Goal: Task Accomplishment & Management: Manage account settings

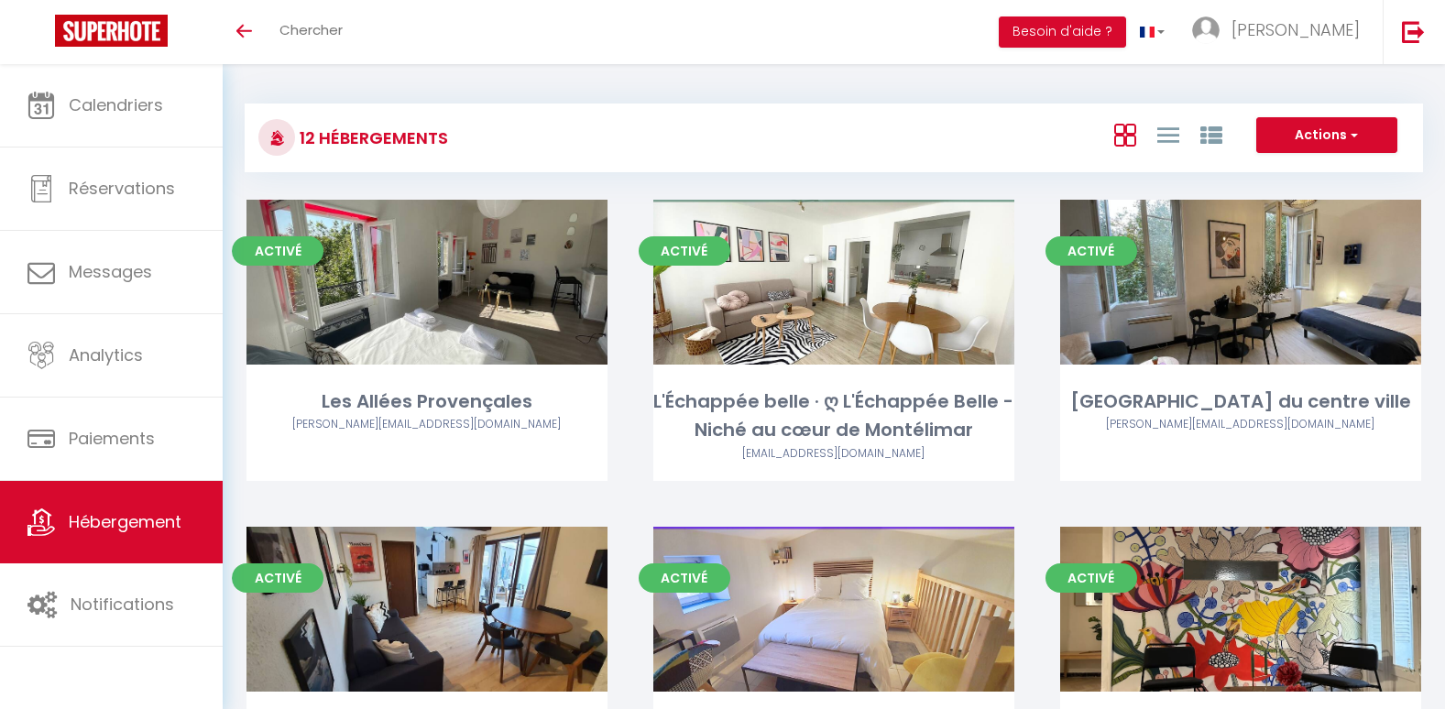
scroll to position [621, 0]
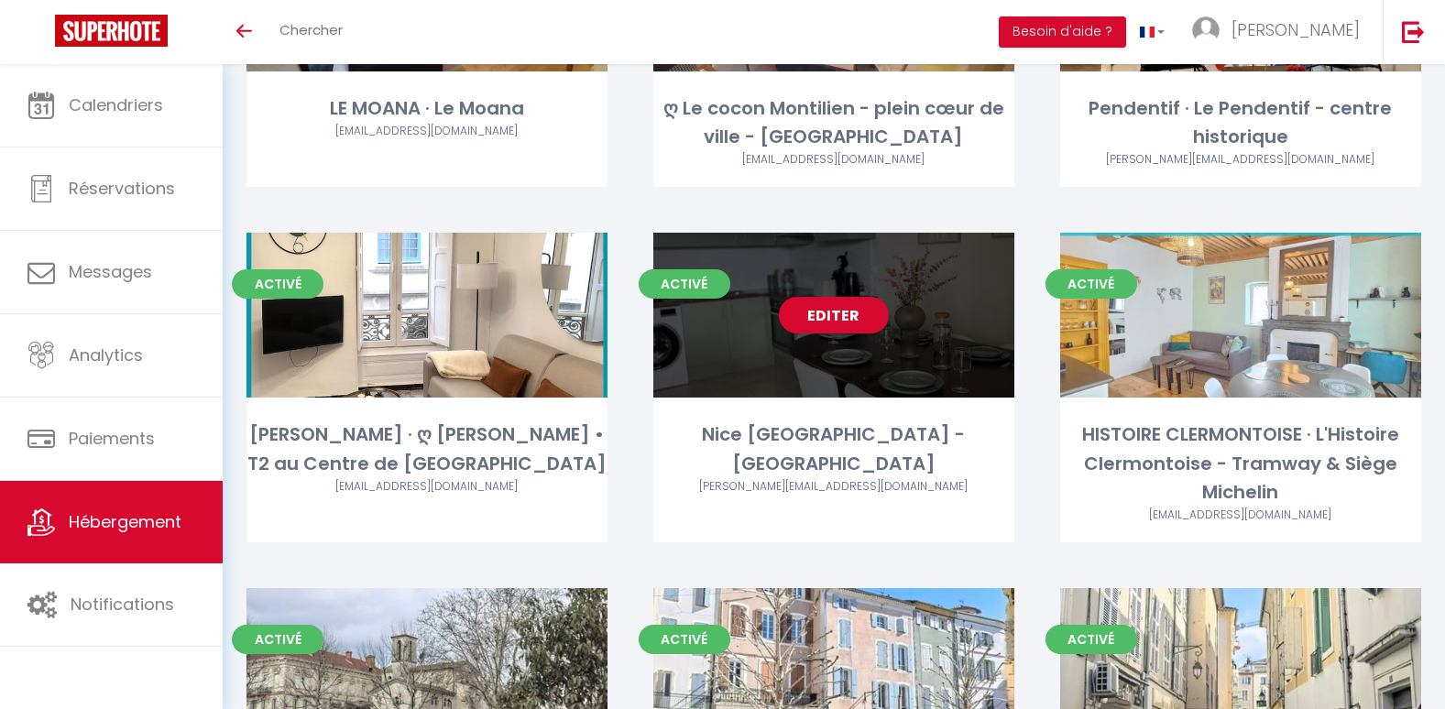
click at [817, 324] on link "Editer" at bounding box center [834, 315] width 110 height 37
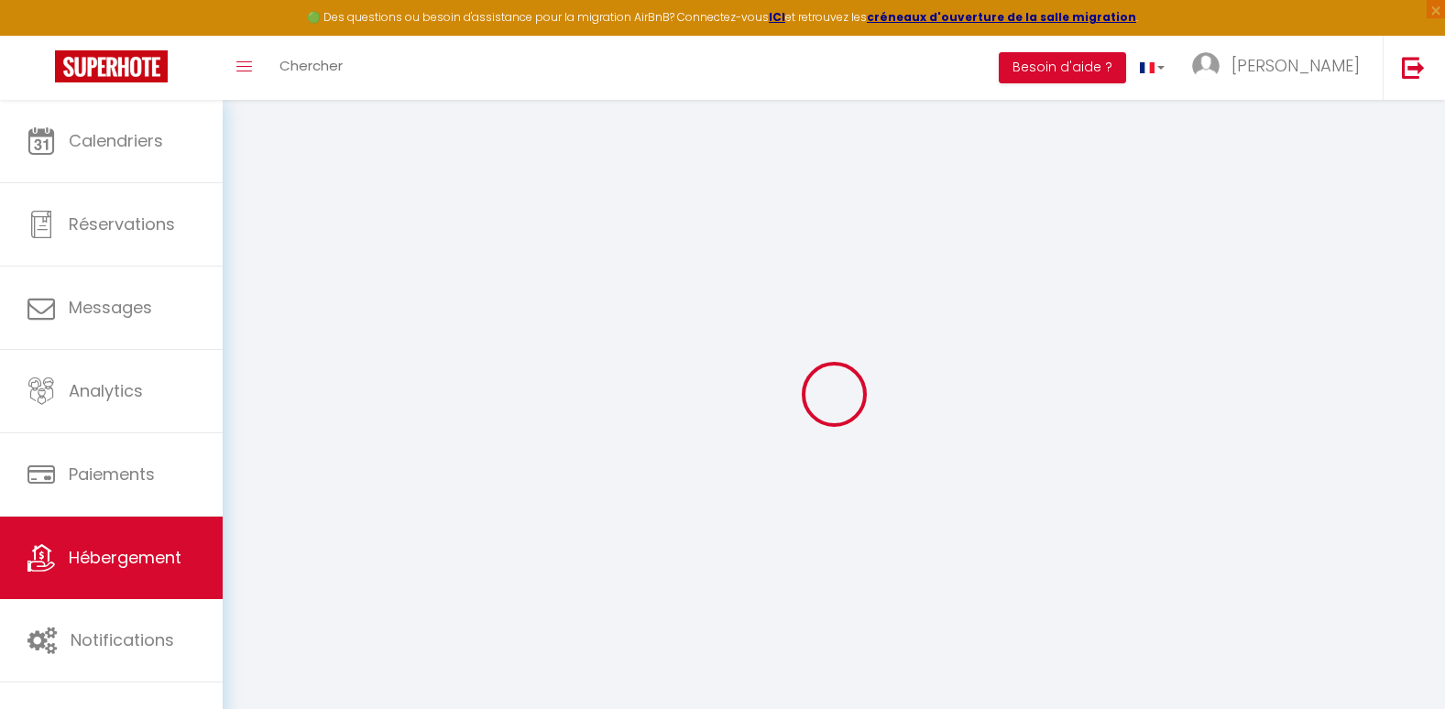
select select
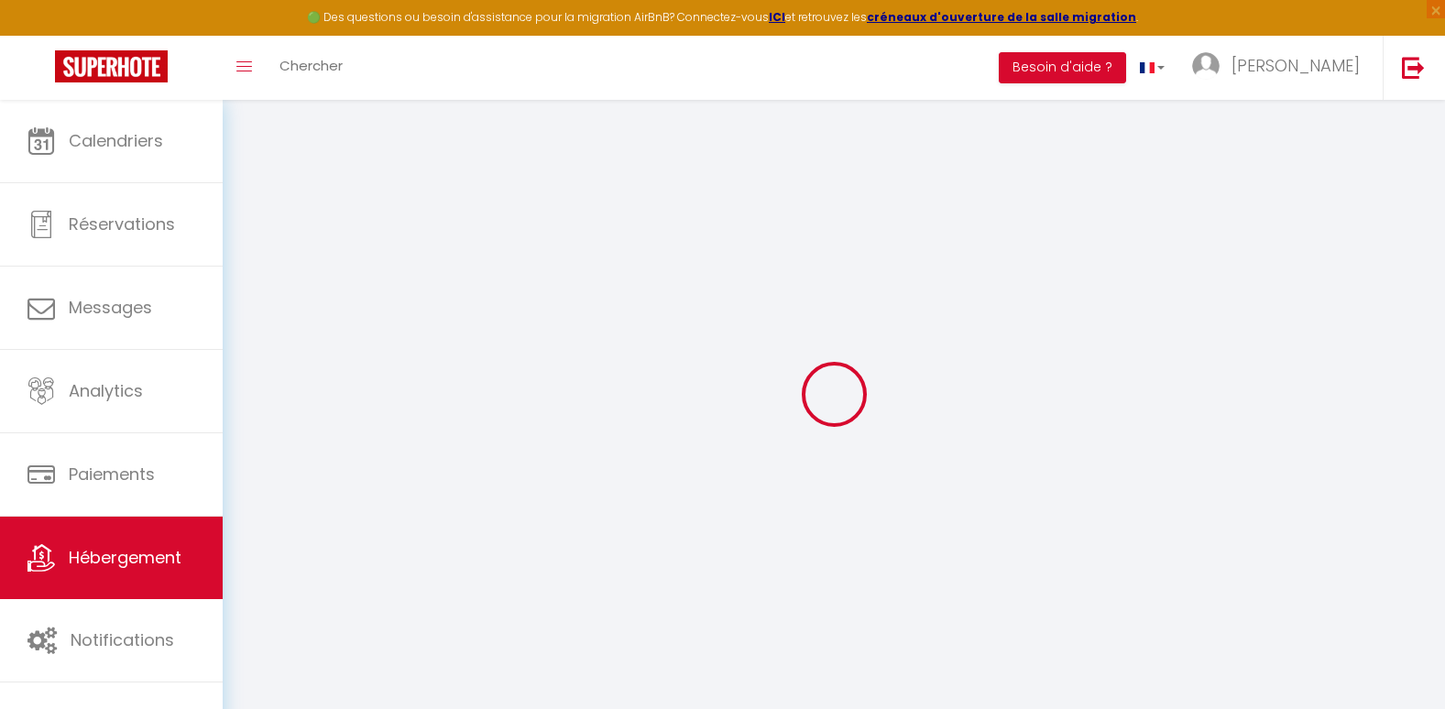
select select
checkbox input "false"
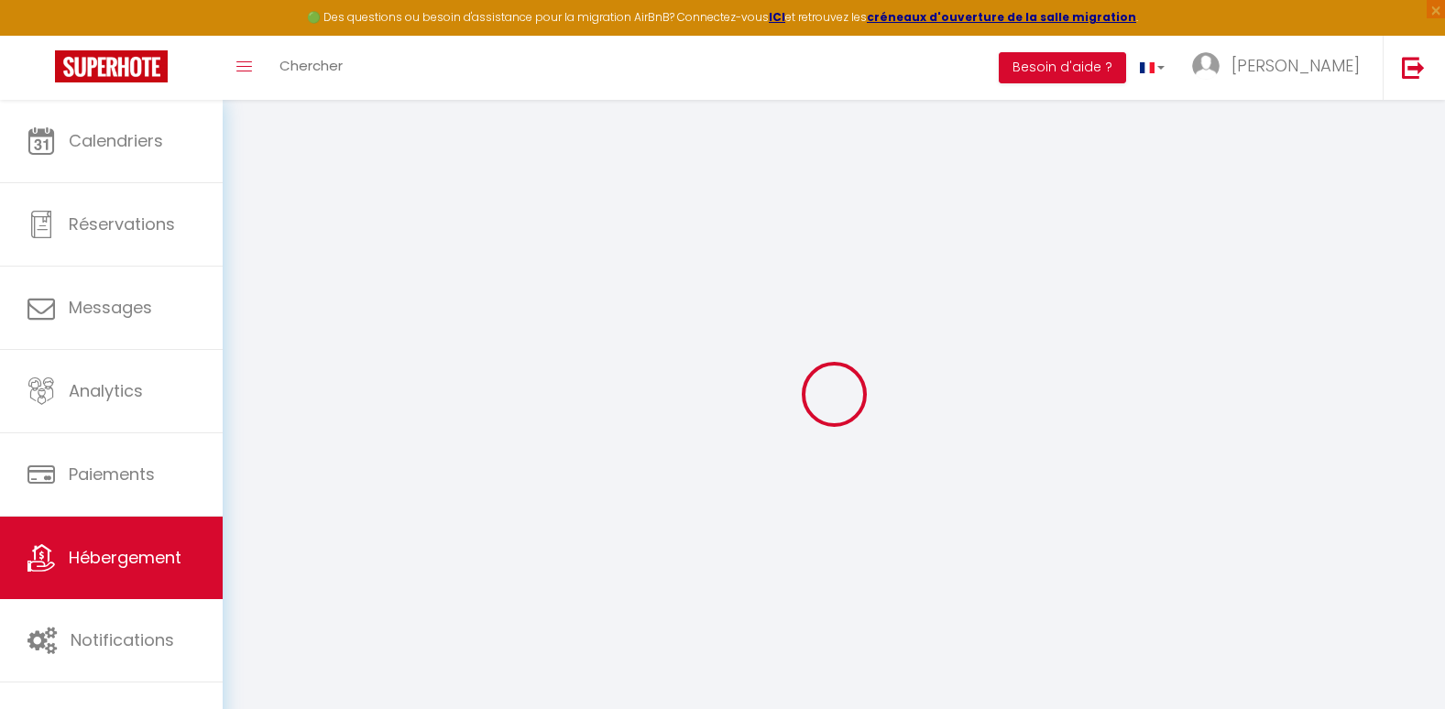
select select
type input "Nice [GEOGRAPHIC_DATA] - [GEOGRAPHIC_DATA]"
type input "[PERSON_NAME]"
select select "6"
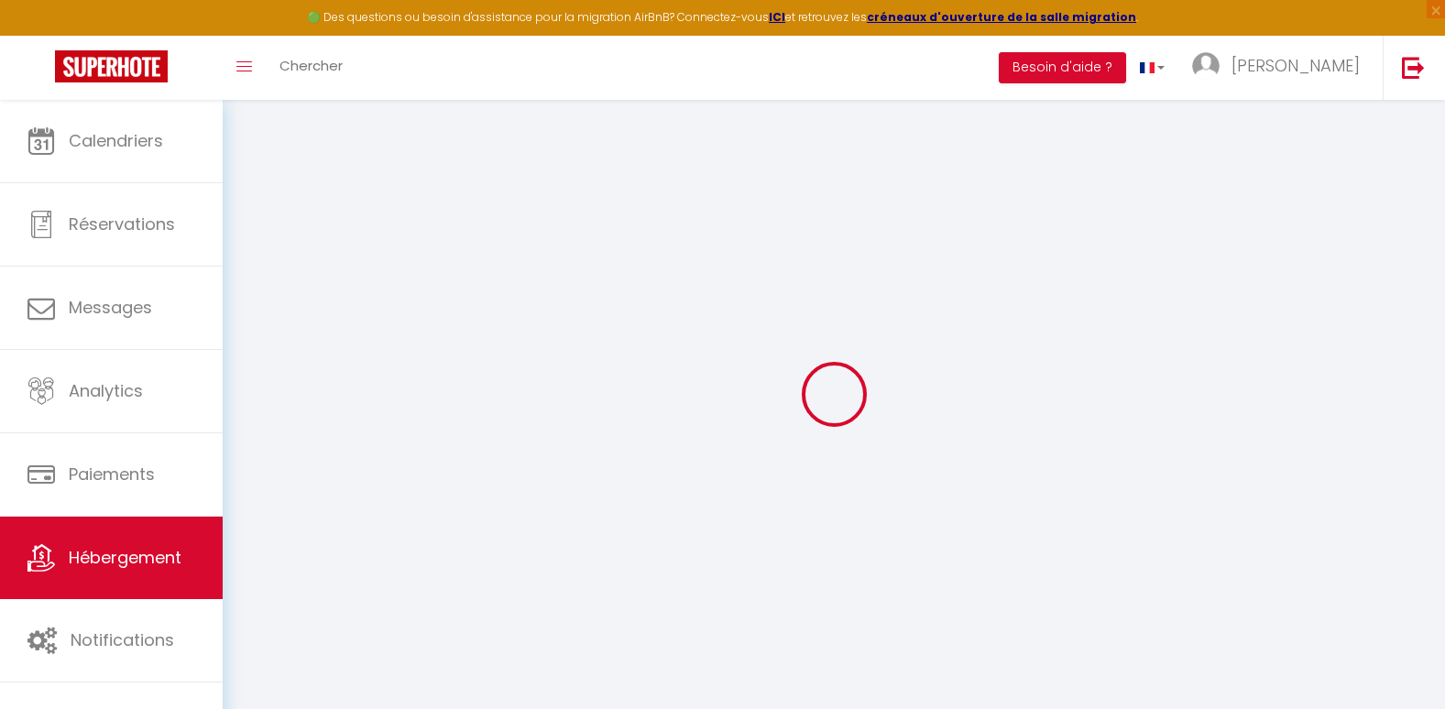
select select "2"
type input "192"
type input "65"
type input "5"
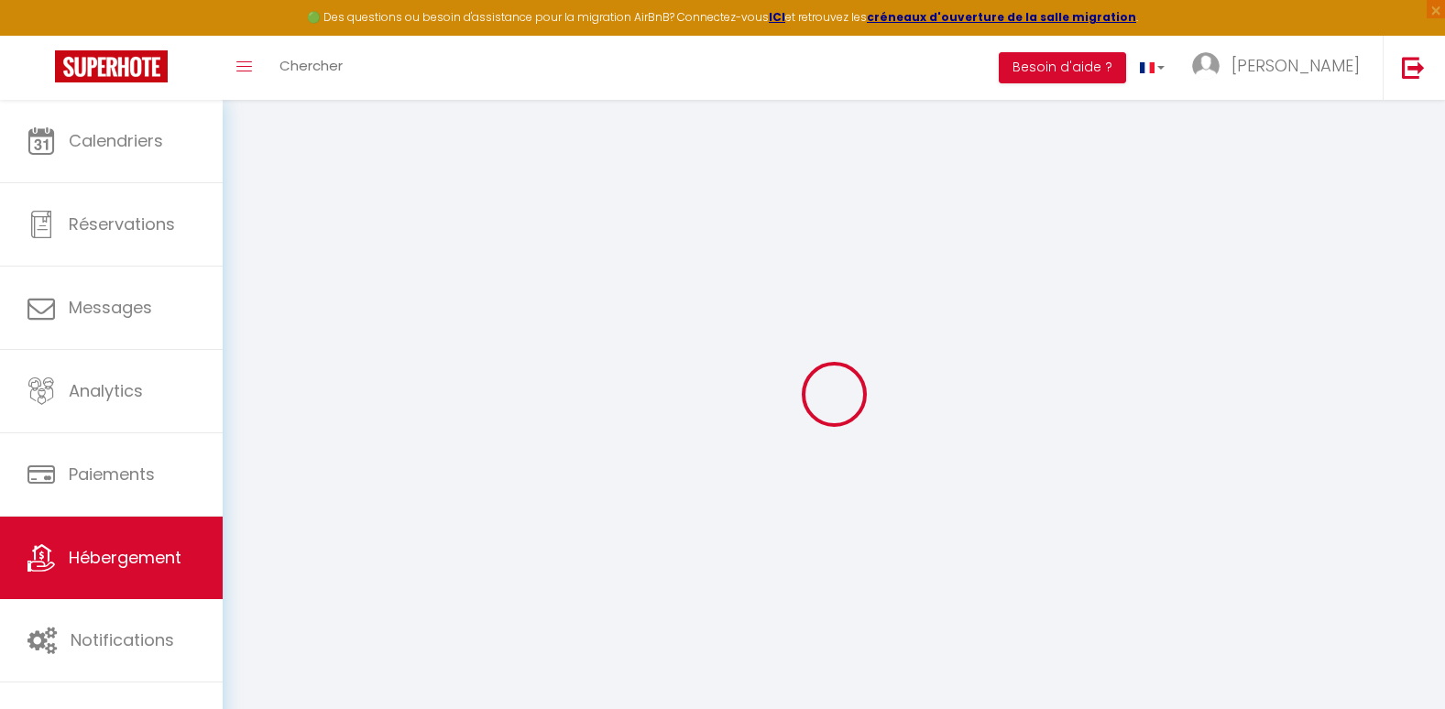
type input "300"
select select
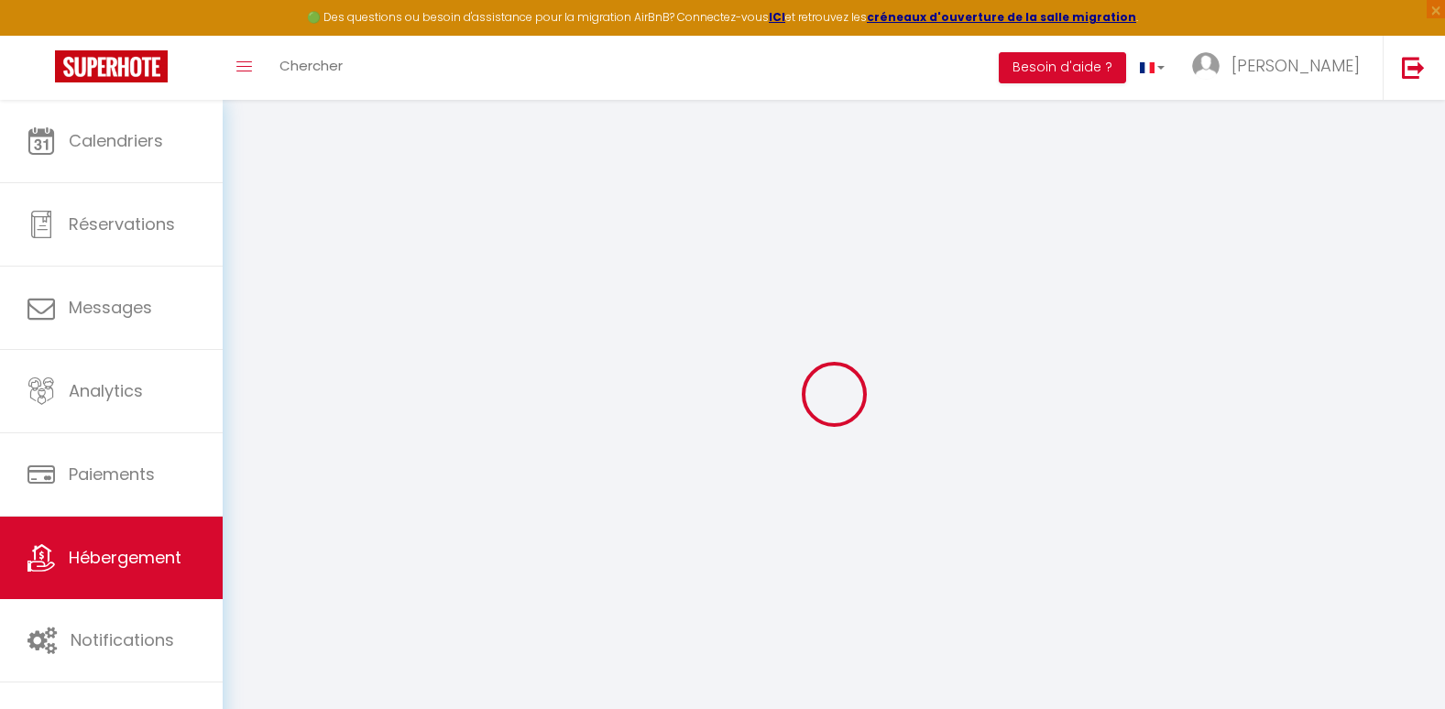
select select
type input "[STREET_ADDRESS][PERSON_NAME]"
type input "06300"
type input "Nice"
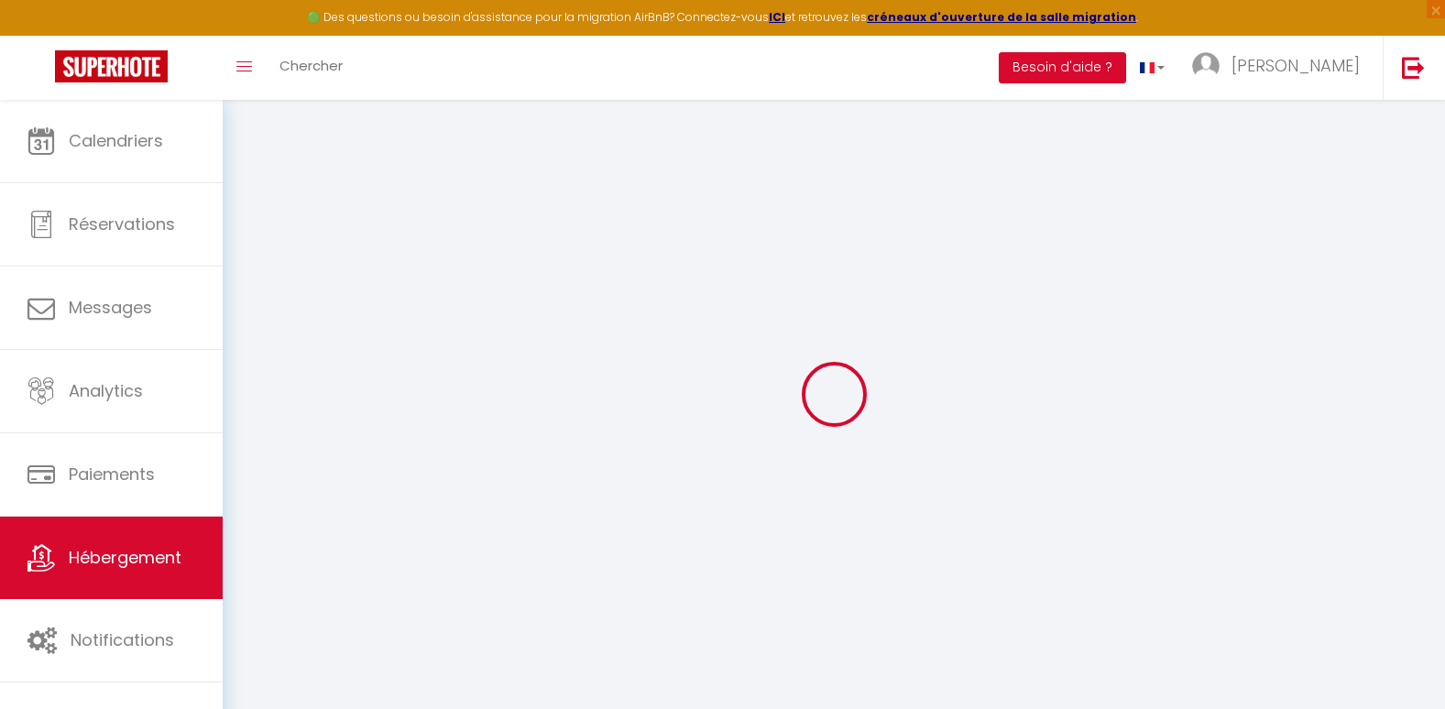
type input "[EMAIL_ADDRESS][DOMAIN_NAME]"
select select
checkbox input "false"
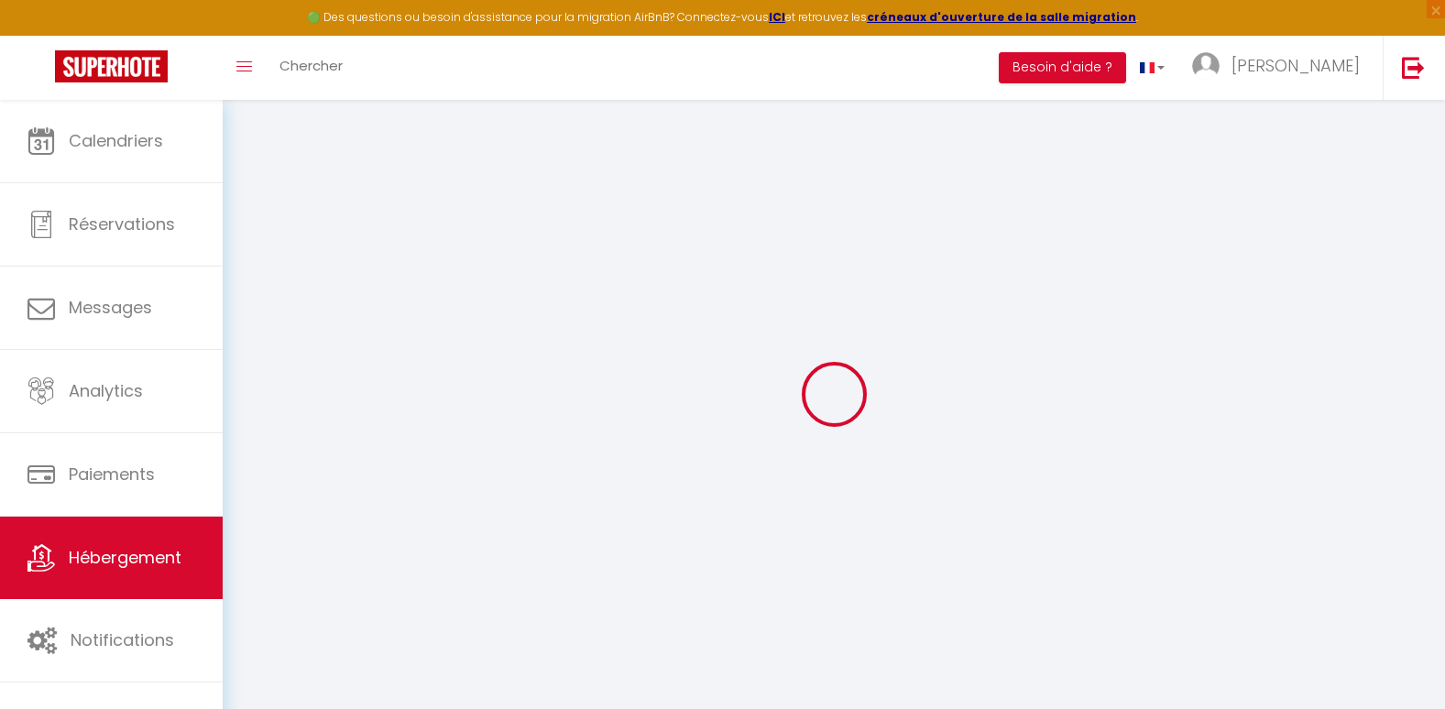
checkbox input "false"
radio input "true"
type input "5"
type input "65"
type input "0"
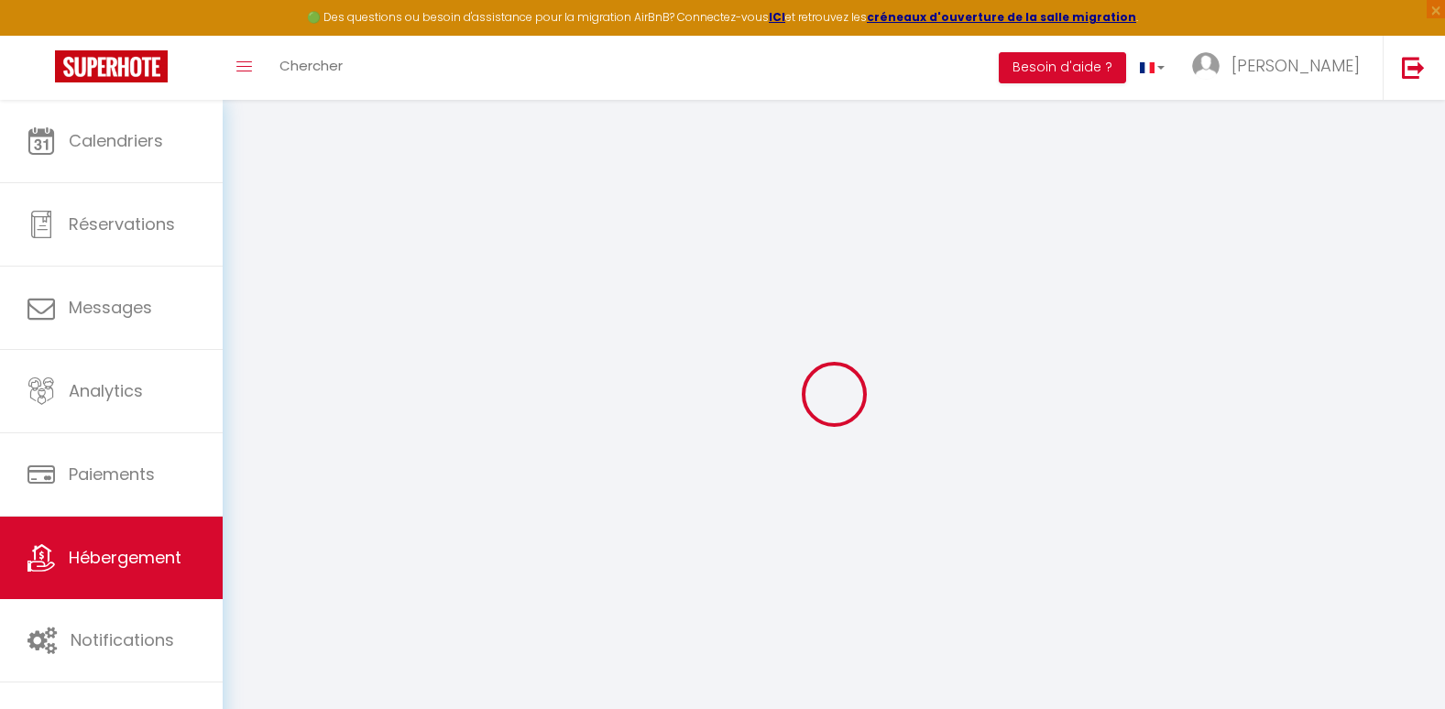
type input "0"
select select
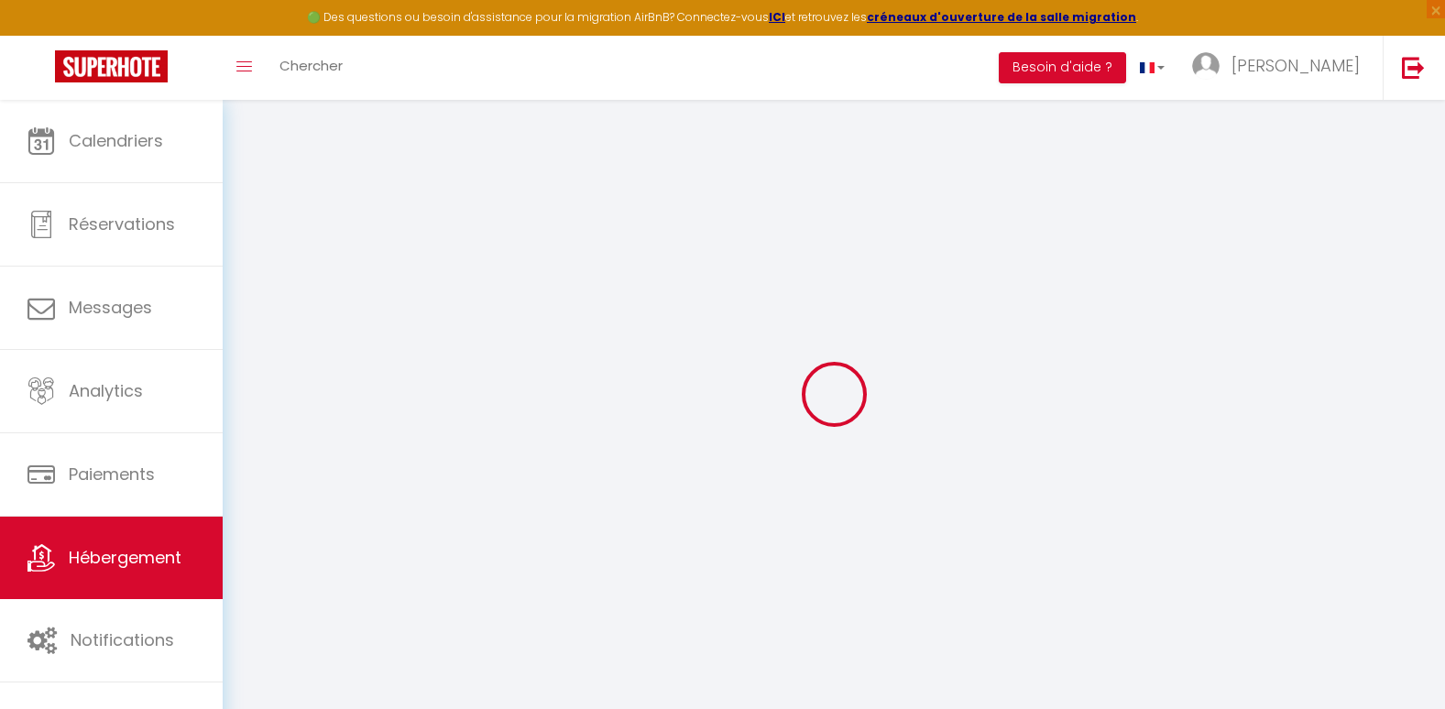
select select
checkbox input "false"
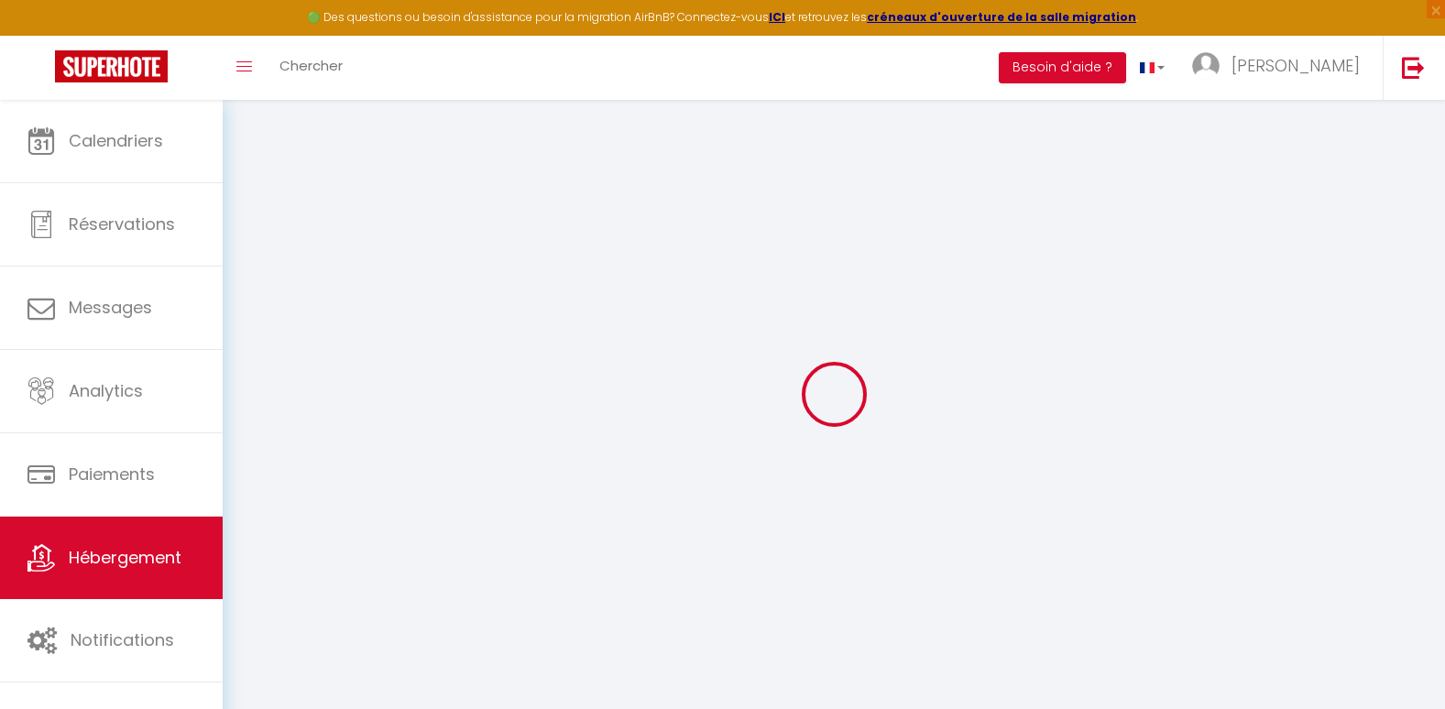
checkbox input "false"
select select "46563"
select select
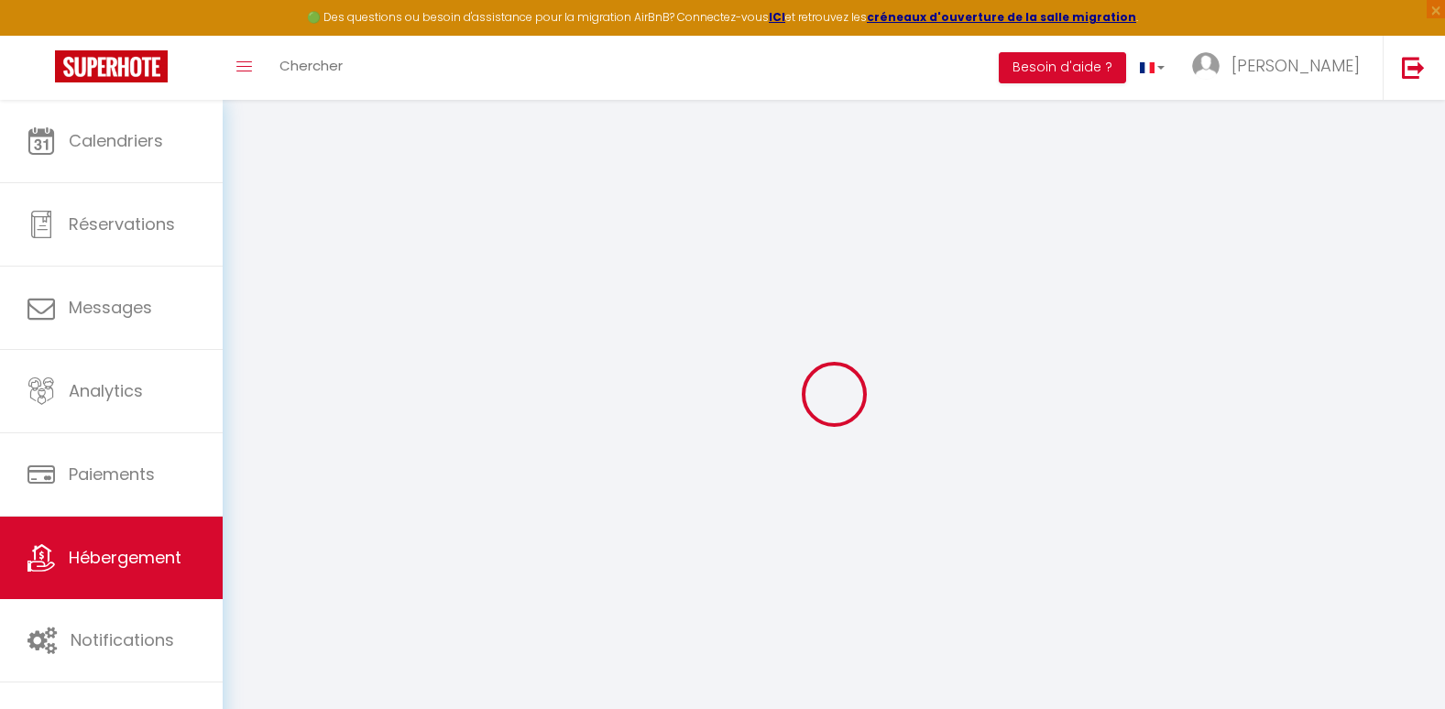
select select
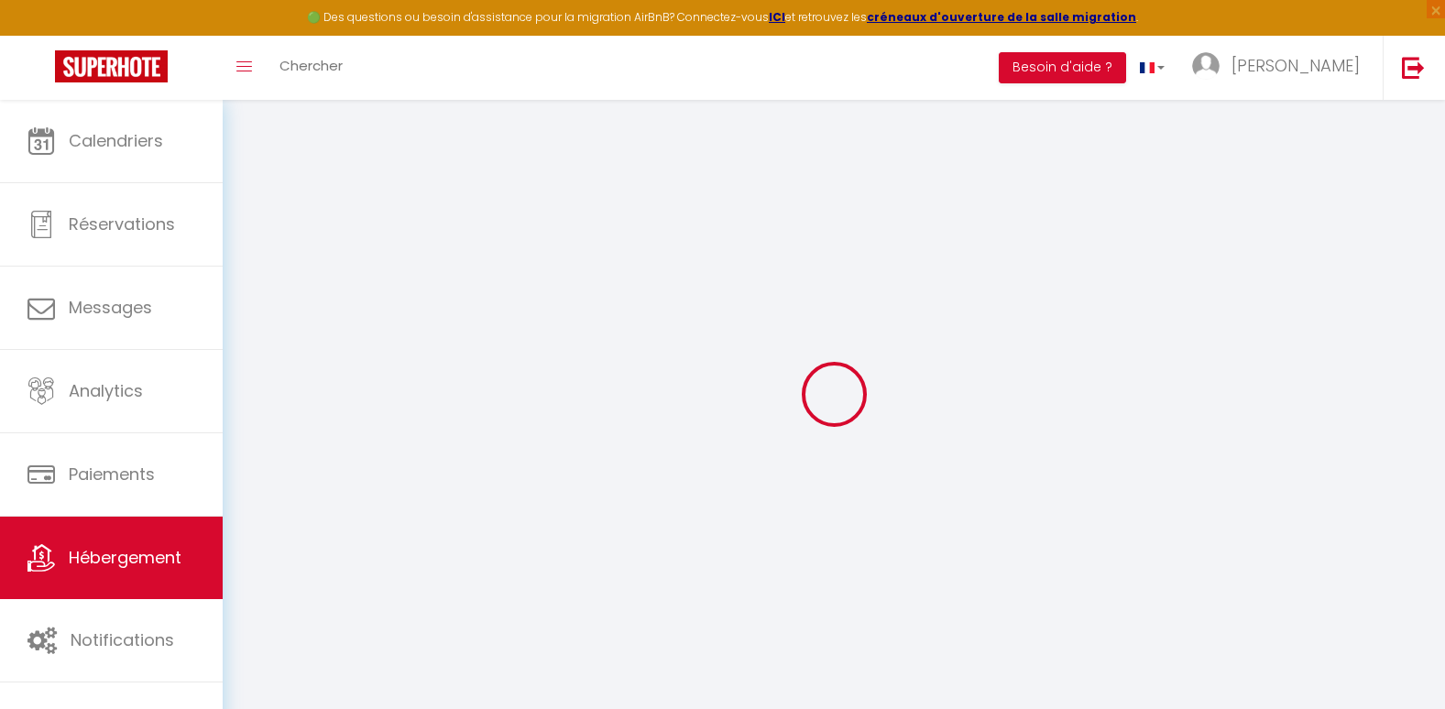
select select
checkbox input "false"
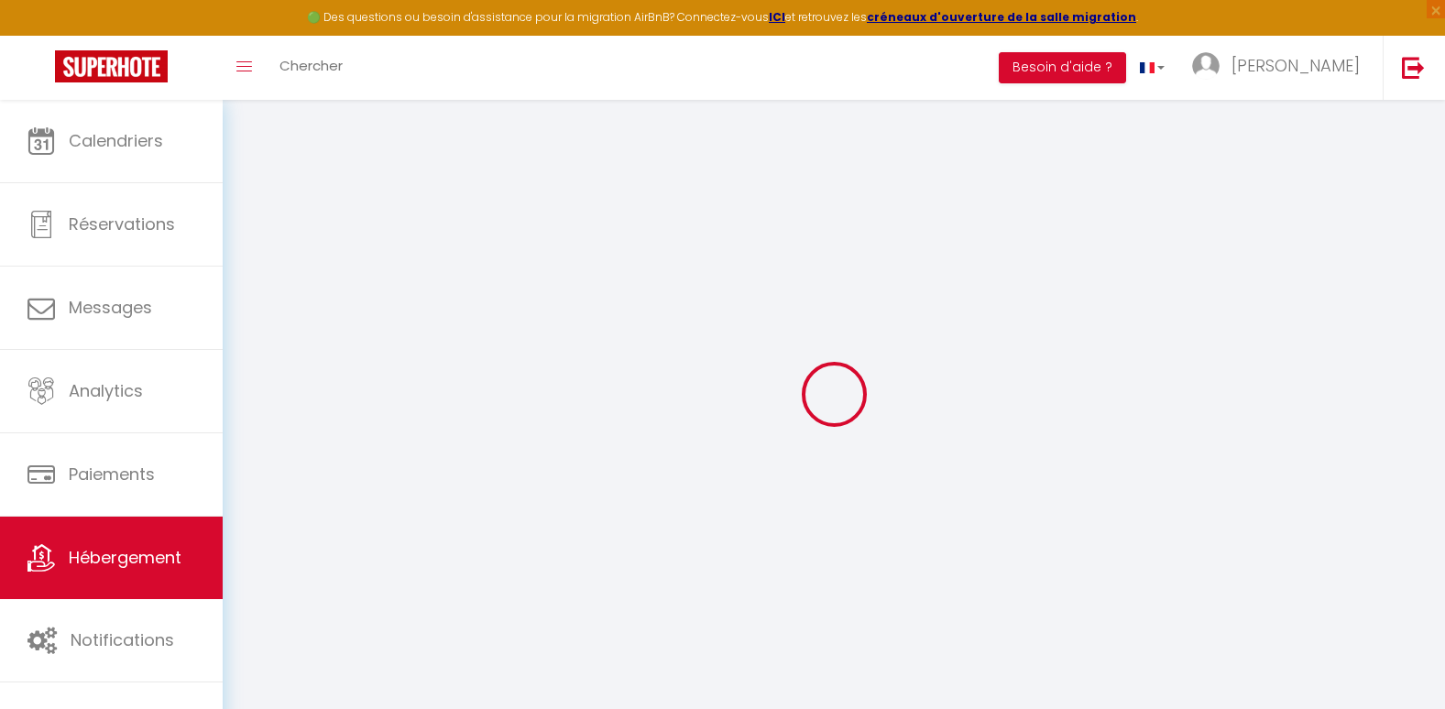
select select
checkbox input "false"
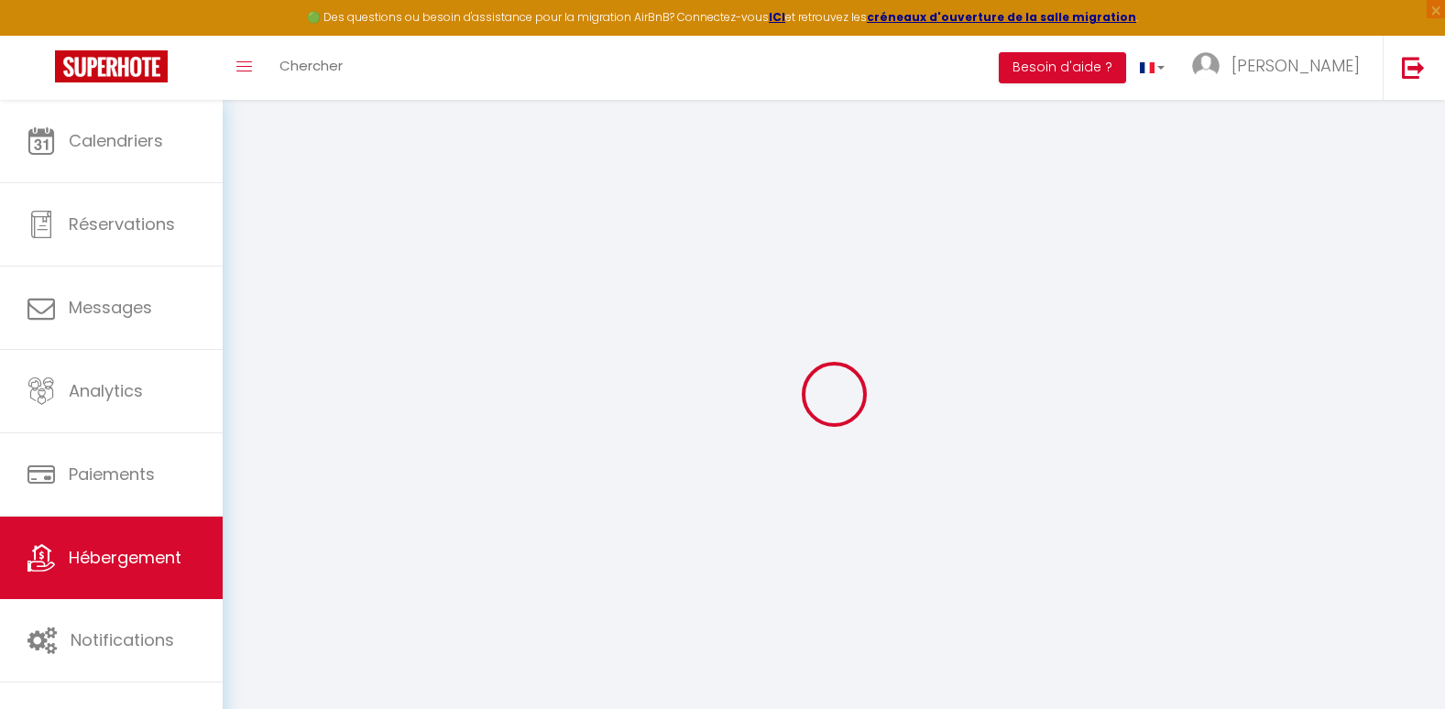
select select
checkbox input "false"
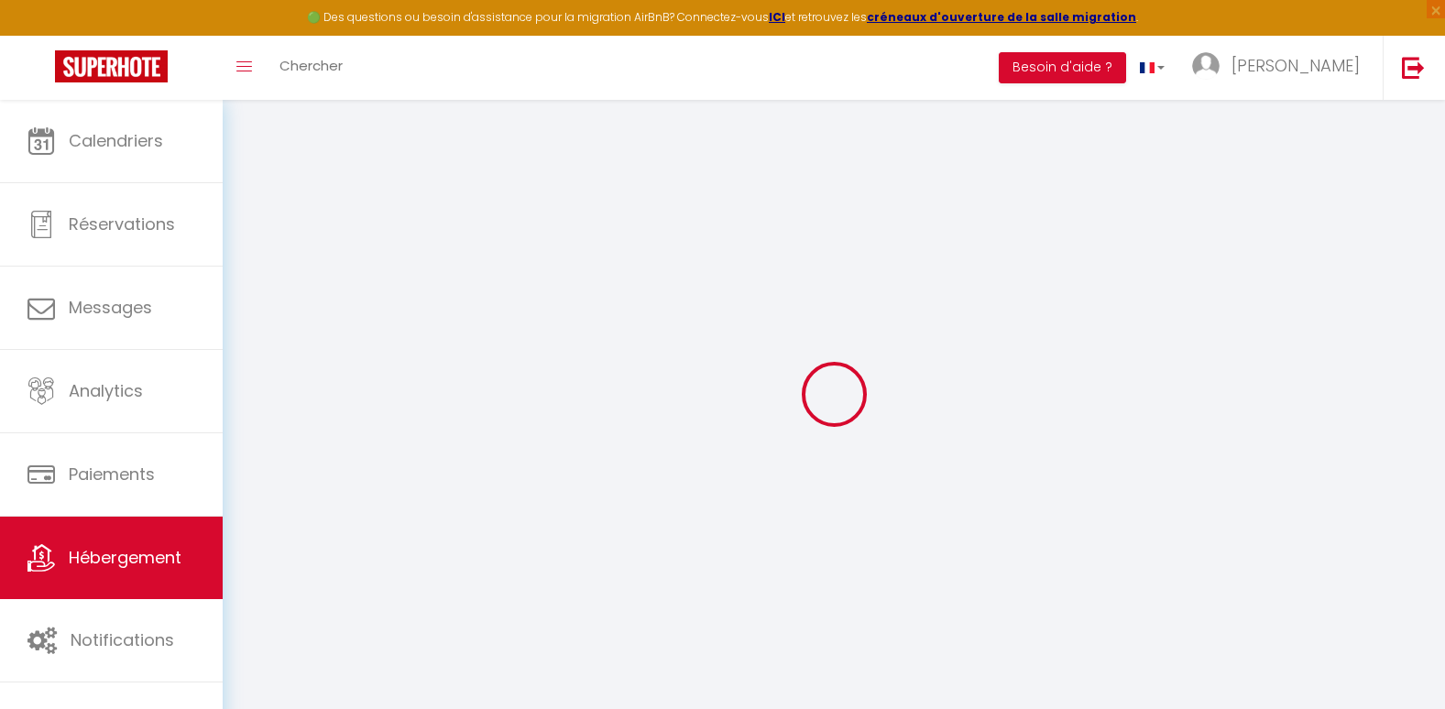
select select "16:00"
select select "23:45"
select select "10:00"
select select "15"
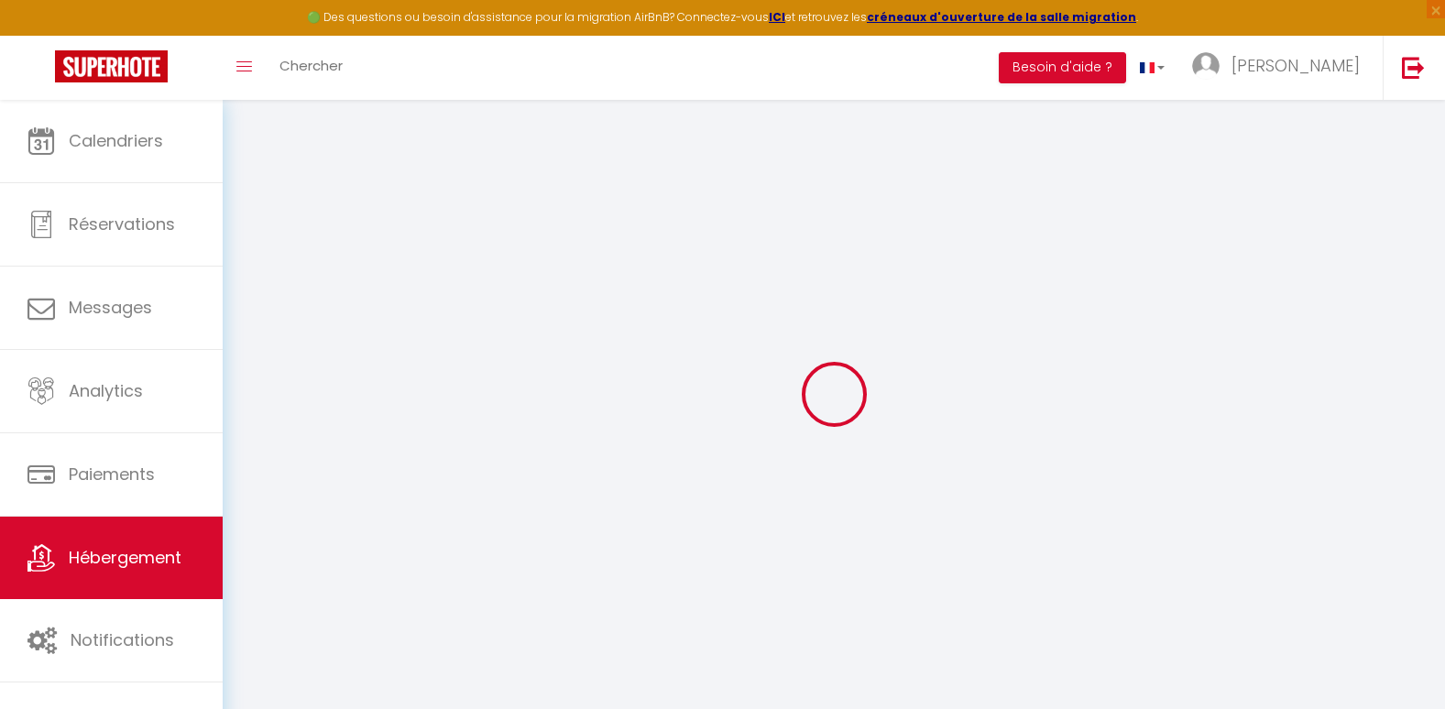
select select "20:00"
select select
checkbox input "false"
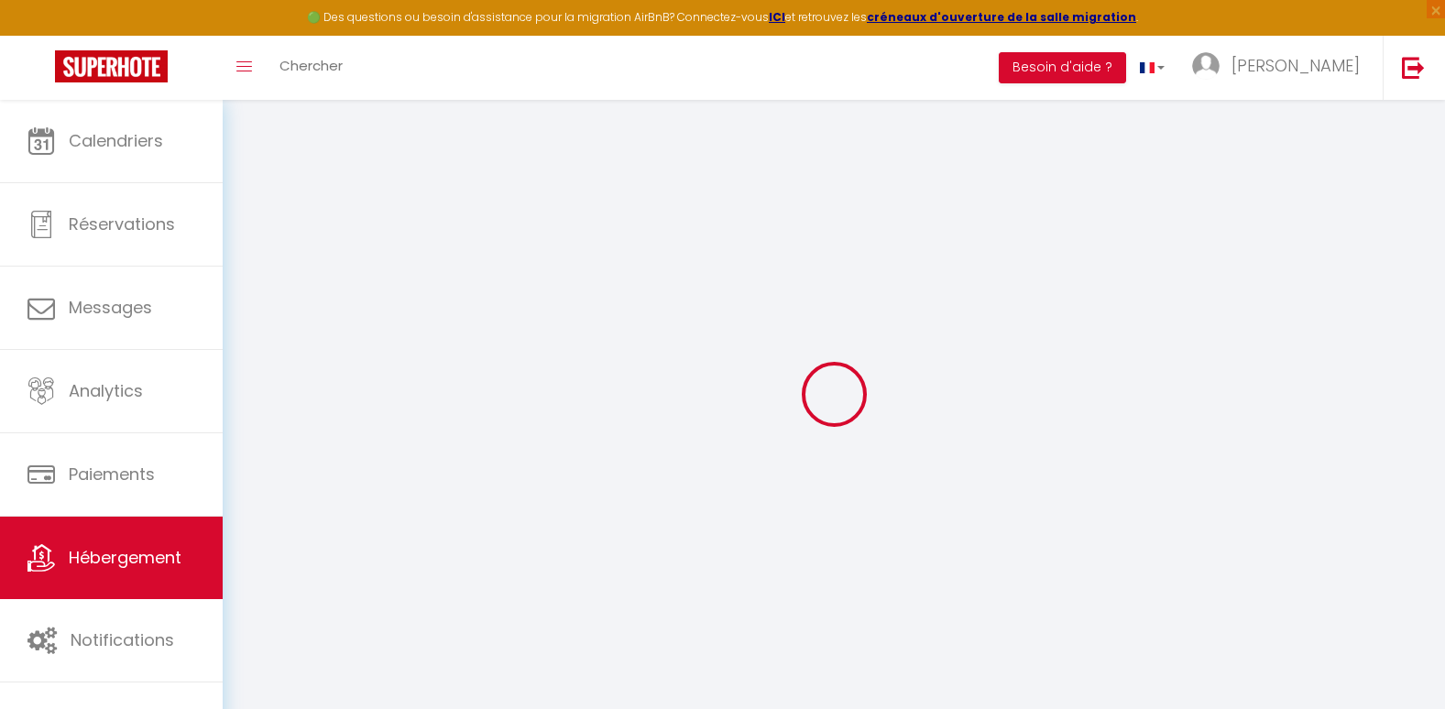
checkbox input "false"
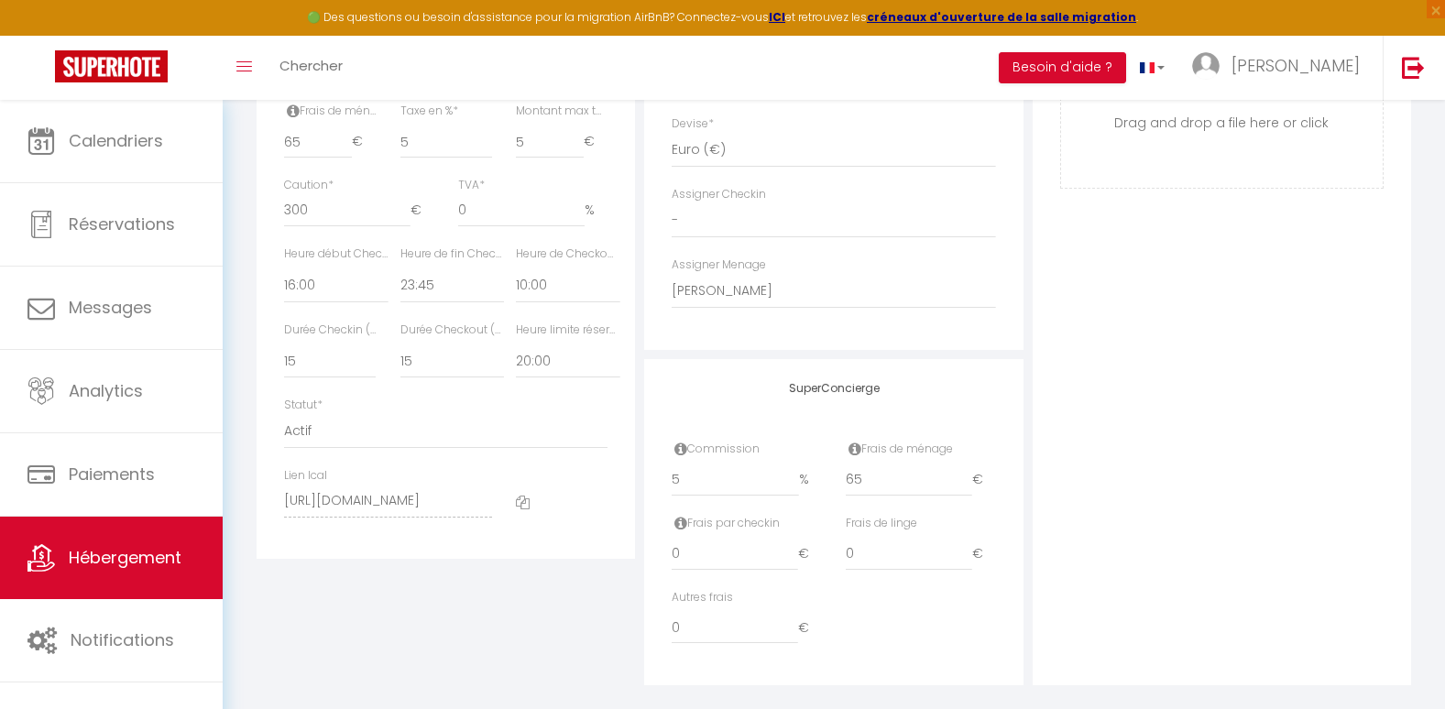
scroll to position [919, 0]
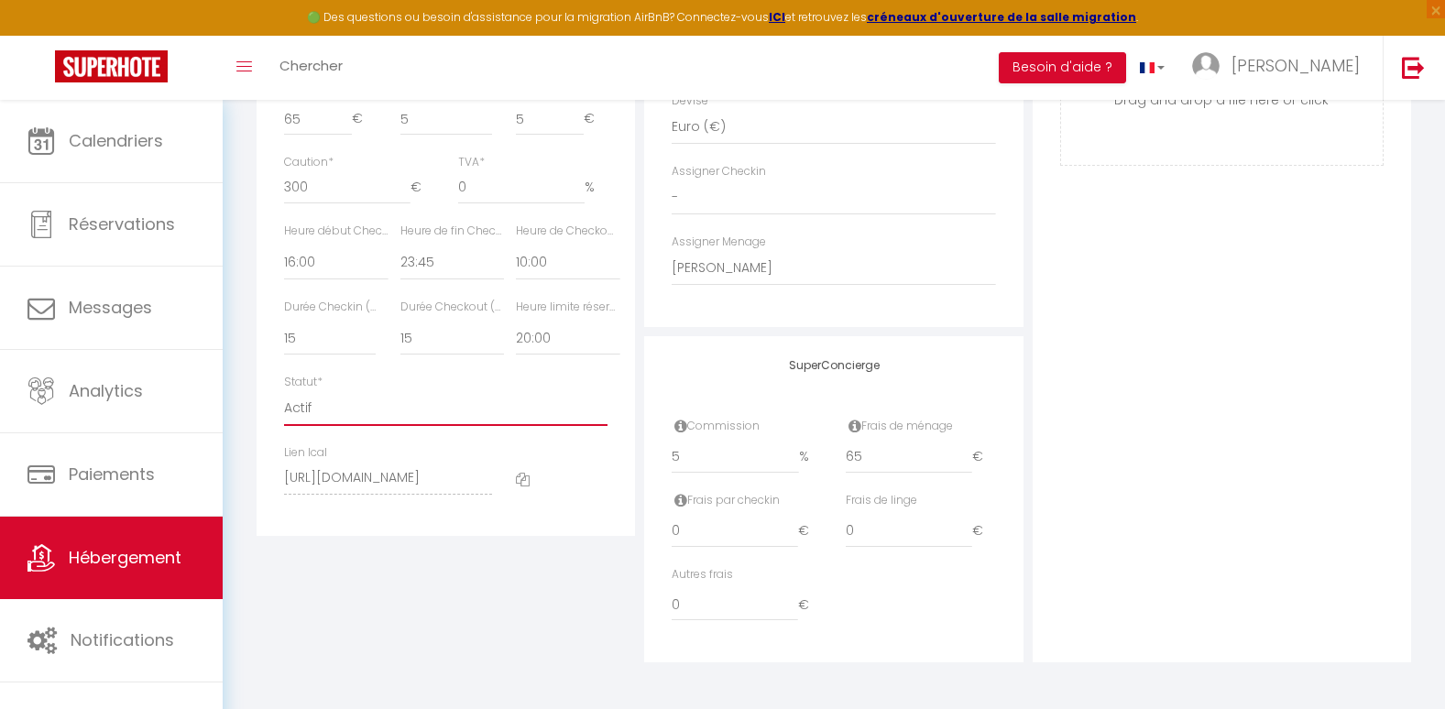
click at [316, 422] on select "Actif Pas actif" at bounding box center [446, 408] width 324 height 35
click at [331, 604] on div "Détails Nom * Nice French Riviera - Tramway Prénom propriétaire Hassan Nom prop…" at bounding box center [446, 44] width 388 height 1236
click at [1126, 63] on button "Besoin d'aide ?" at bounding box center [1062, 67] width 127 height 31
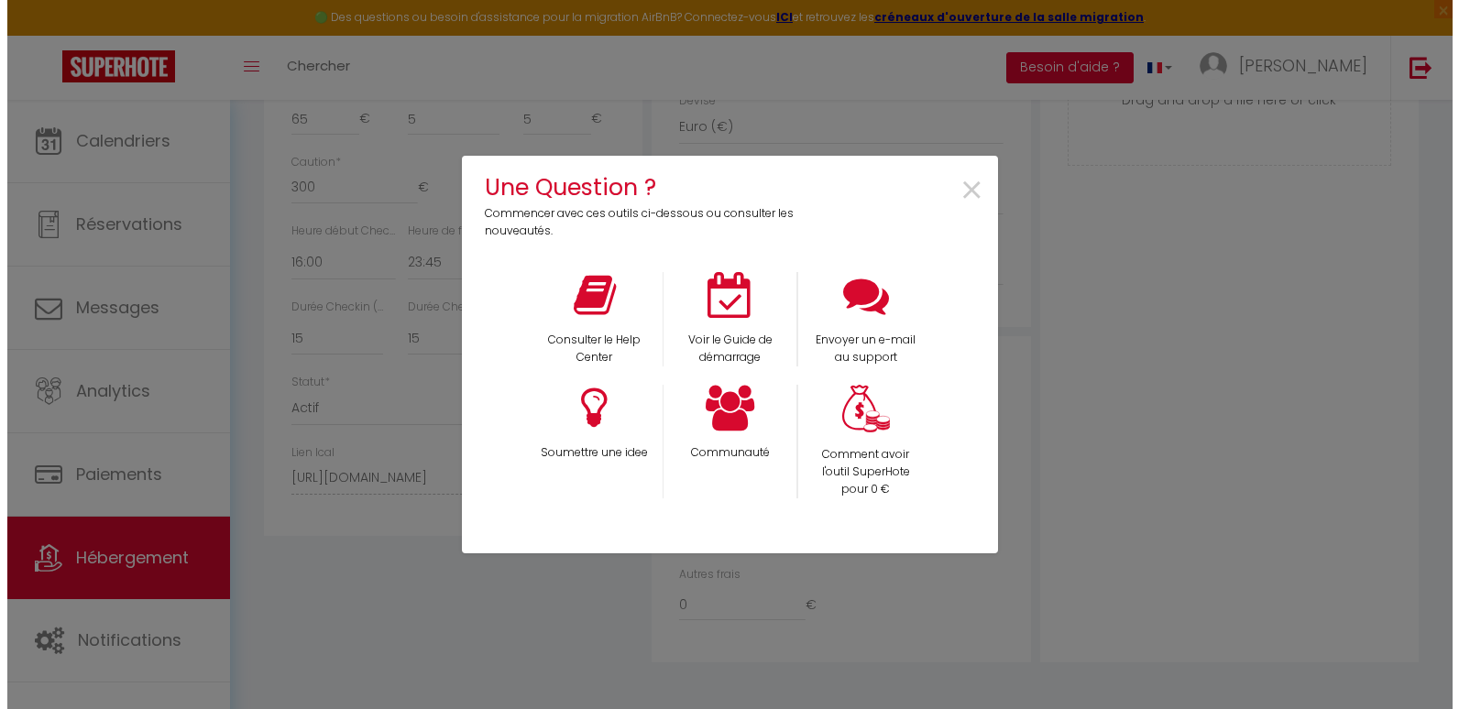
scroll to position [884, 0]
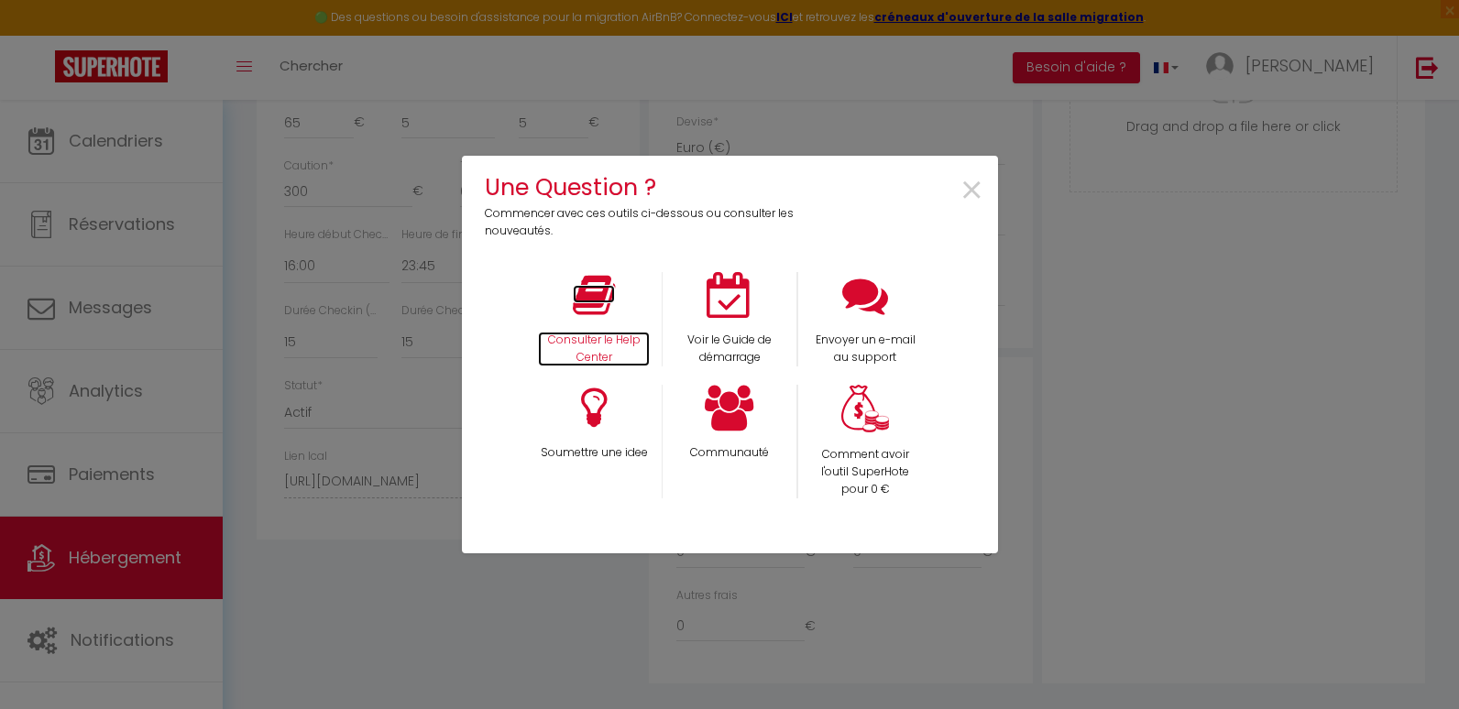
click at [607, 292] on icon at bounding box center [594, 295] width 42 height 46
click at [974, 184] on span "×" at bounding box center [972, 191] width 25 height 58
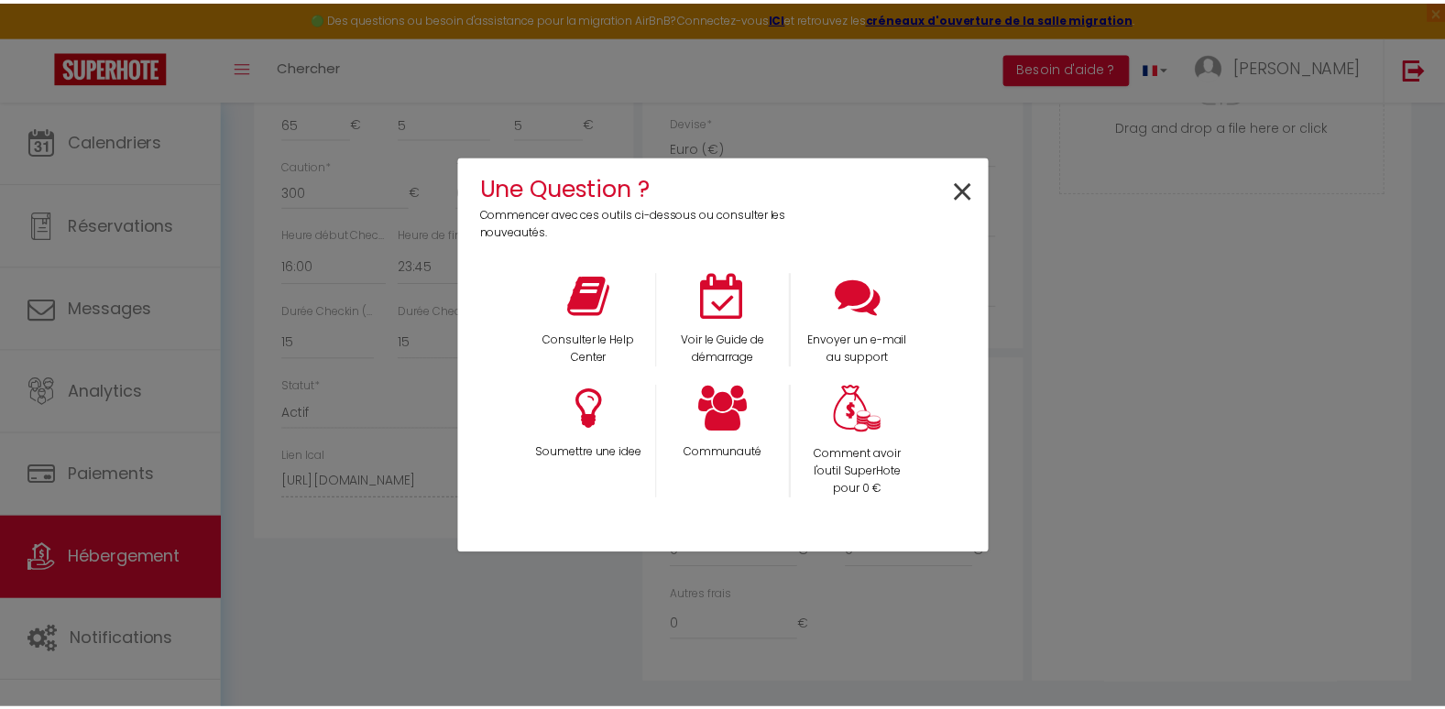
scroll to position [919, 0]
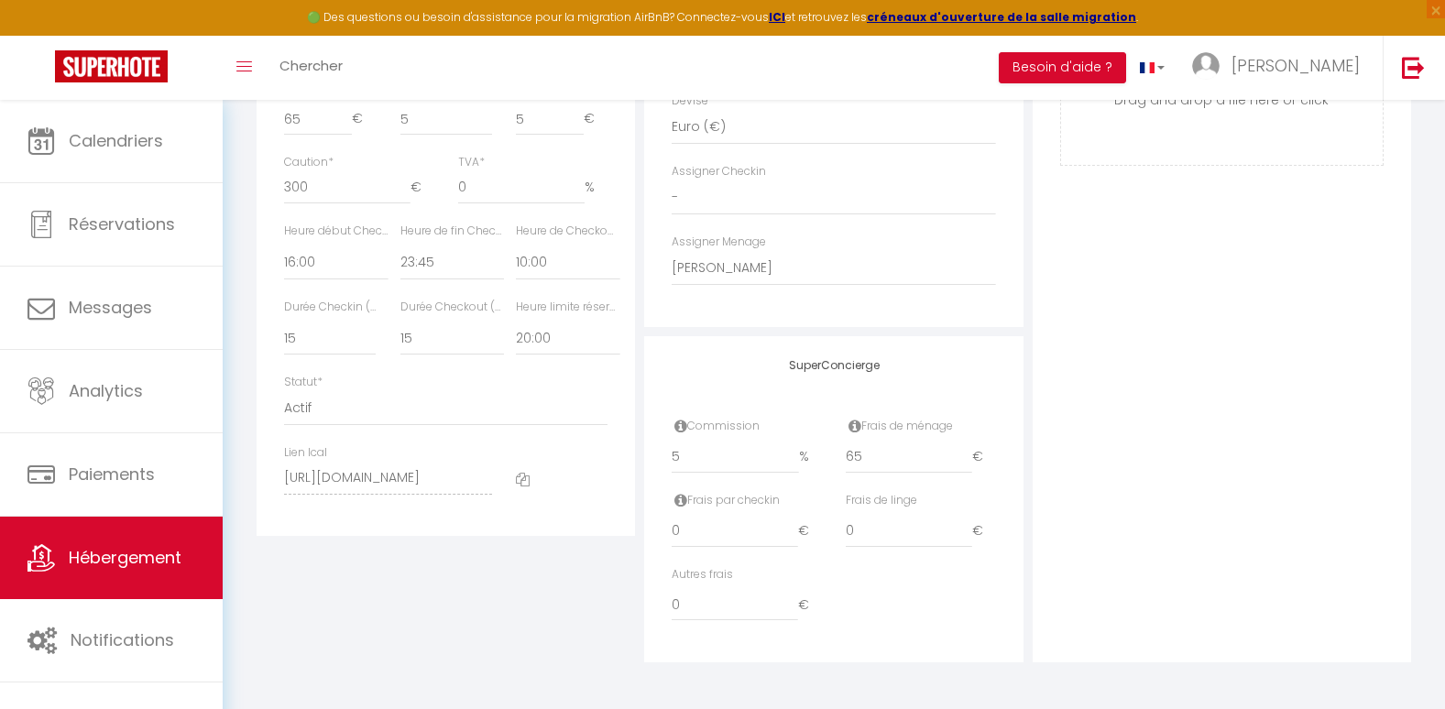
click at [1193, 242] on div "Photo Photo Supprimer Drag and drop a file here or click Ooops, something wrong…" at bounding box center [1222, 44] width 379 height 1236
click at [400, 426] on select "Actif Pas actif" at bounding box center [446, 408] width 324 height 35
select select "0"
click at [284, 409] on select "Actif Pas actif" at bounding box center [446, 408] width 324 height 35
select select
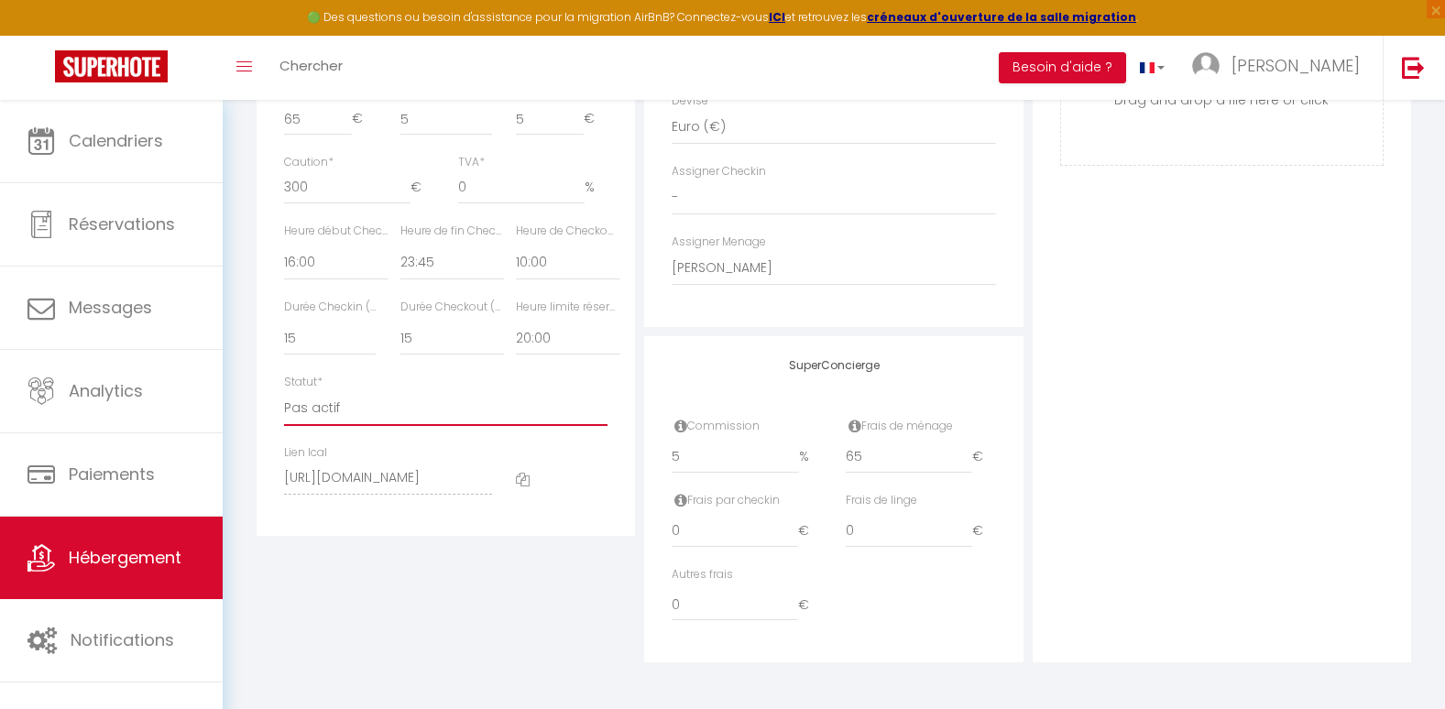
checkbox input "false"
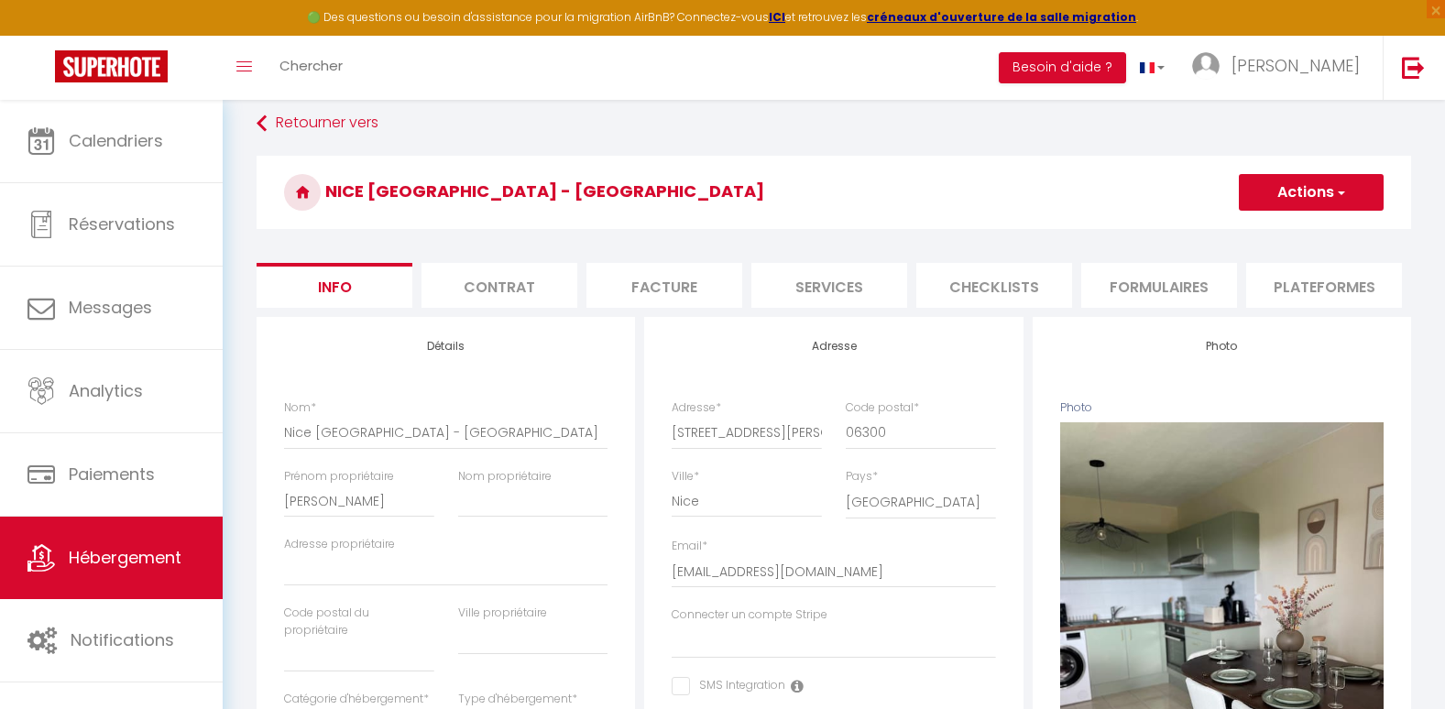
scroll to position [0, 0]
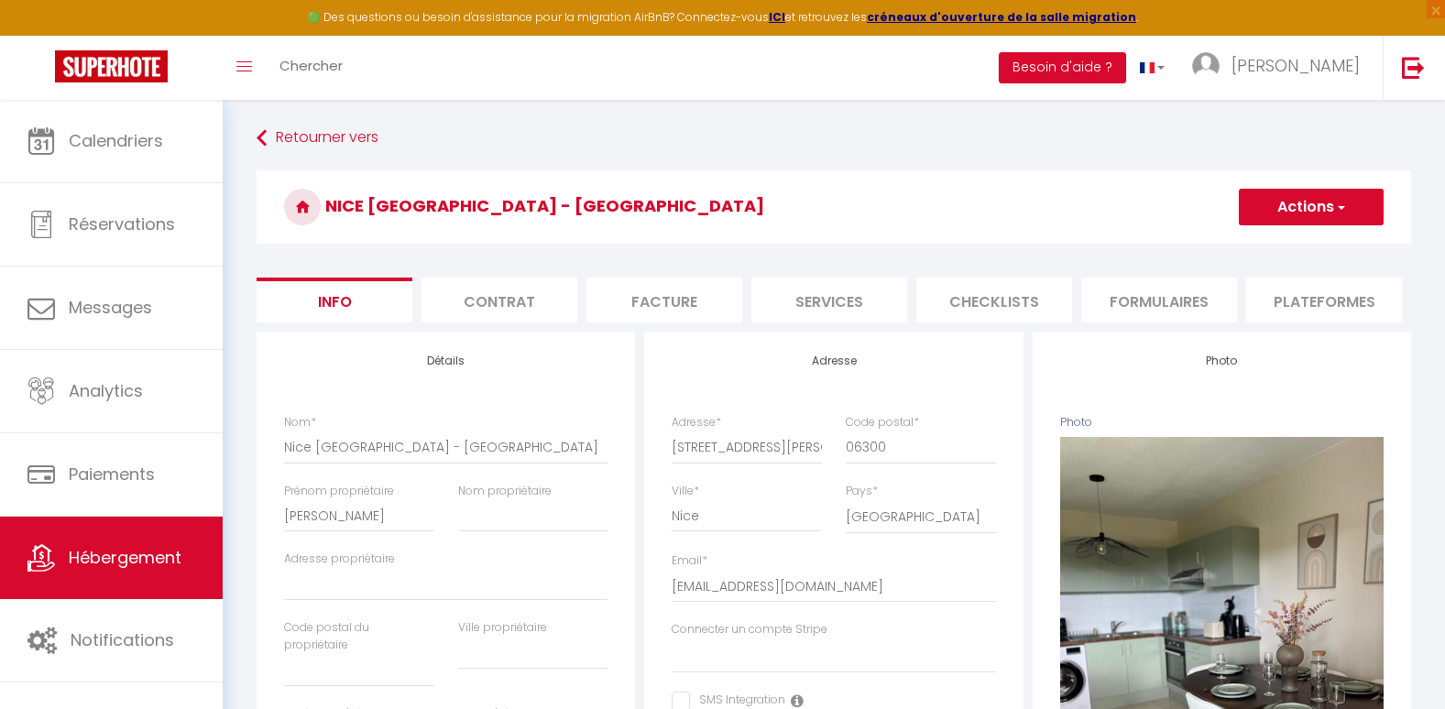
click at [1353, 204] on button "Actions" at bounding box center [1311, 207] width 145 height 37
click at [1264, 247] on input "Enregistrer" at bounding box center [1239, 247] width 68 height 18
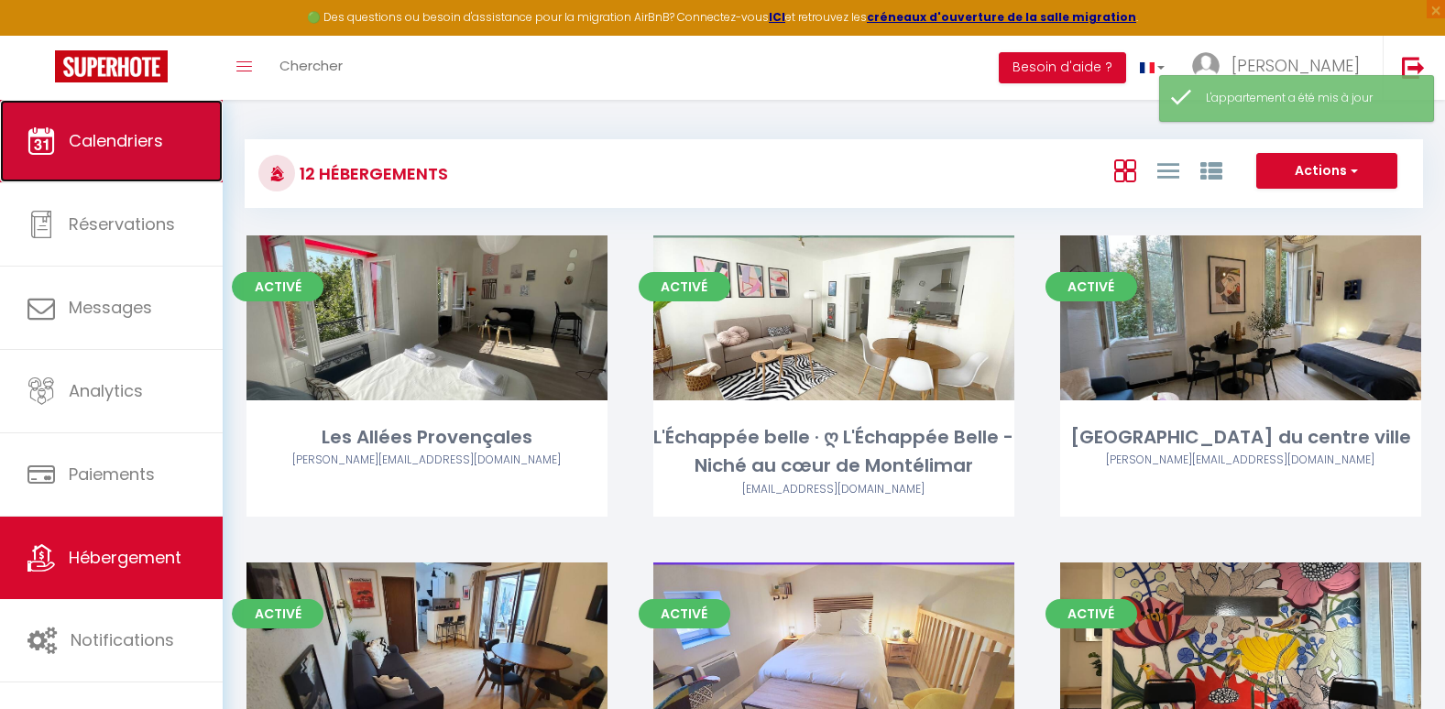
click at [114, 154] on link "Calendriers" at bounding box center [111, 141] width 223 height 82
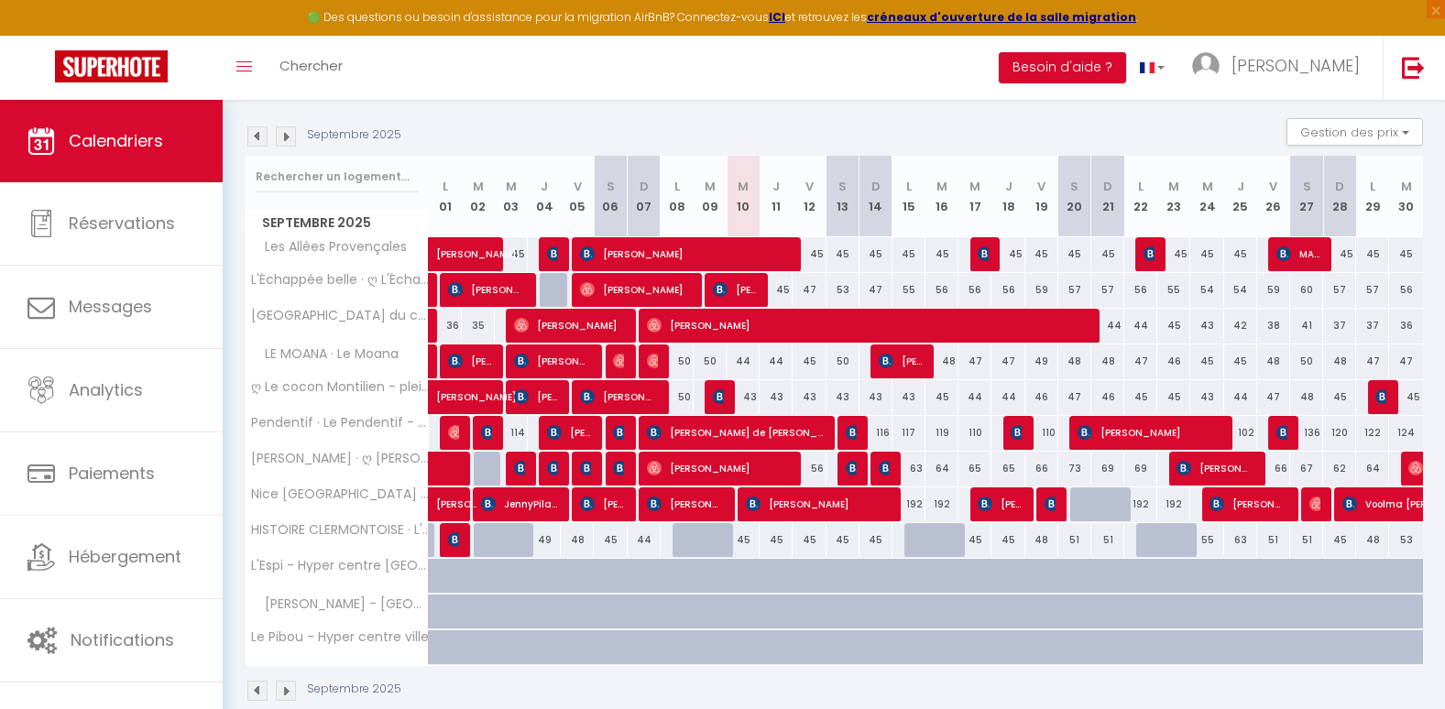
scroll to position [183, 0]
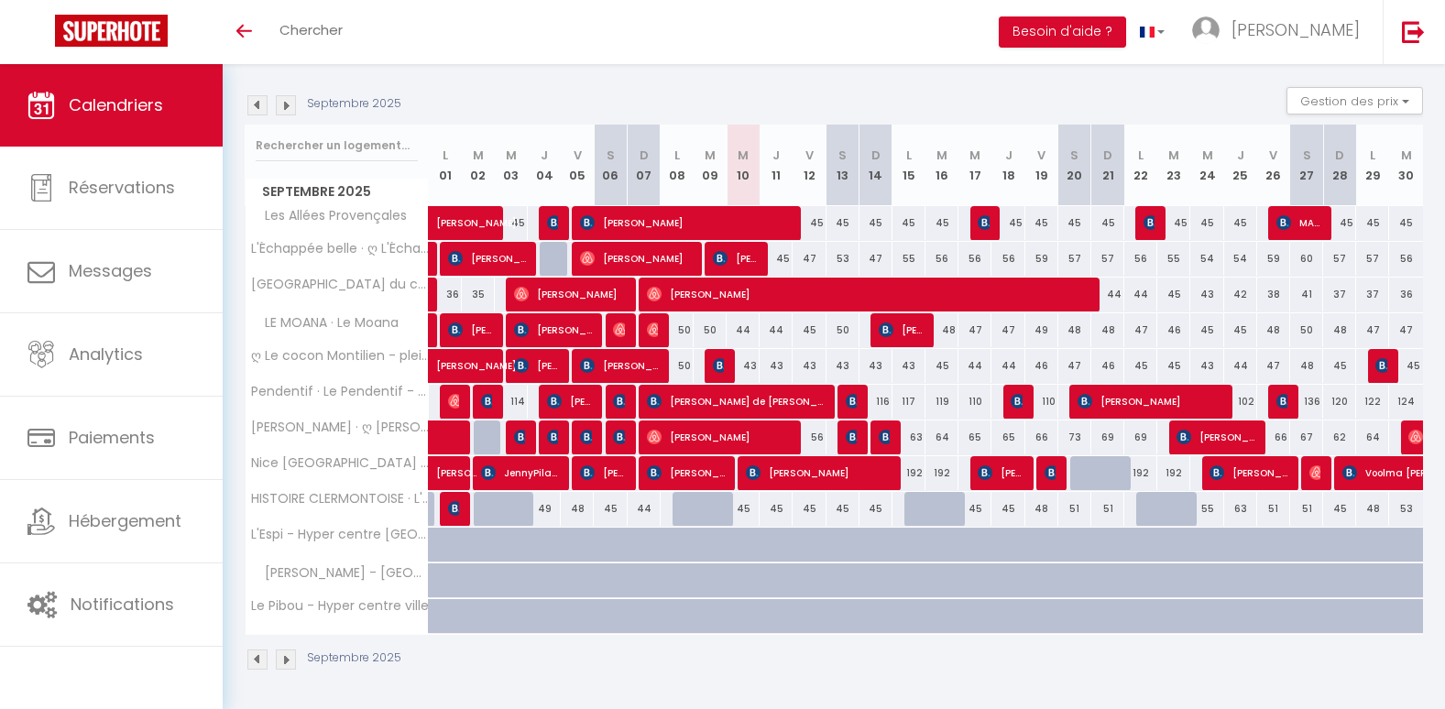
scroll to position [178, 0]
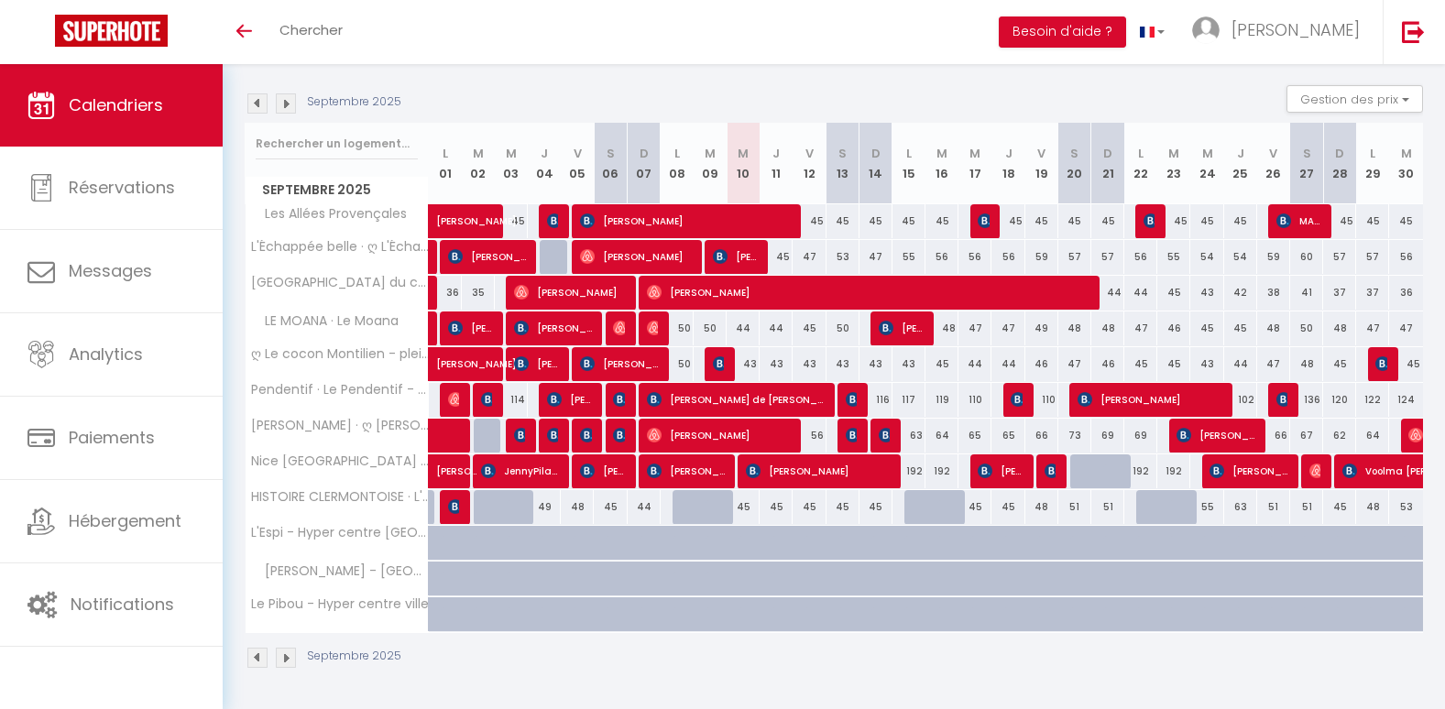
click at [911, 474] on div "192" at bounding box center [909, 472] width 33 height 34
type input "192"
type input "Lun 15 Septembre 2025"
type input "[DATE] Septembre 2025"
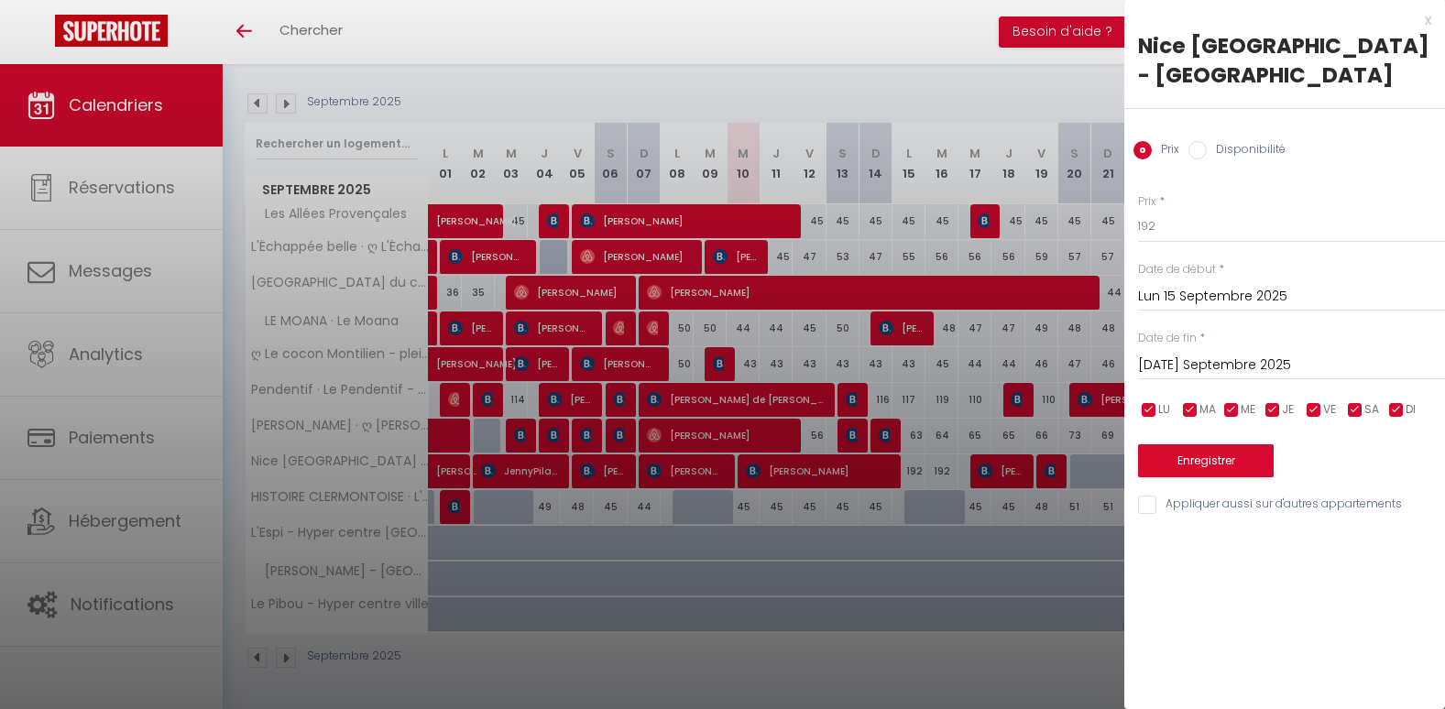
click at [1429, 24] on div "x" at bounding box center [1278, 20] width 307 height 22
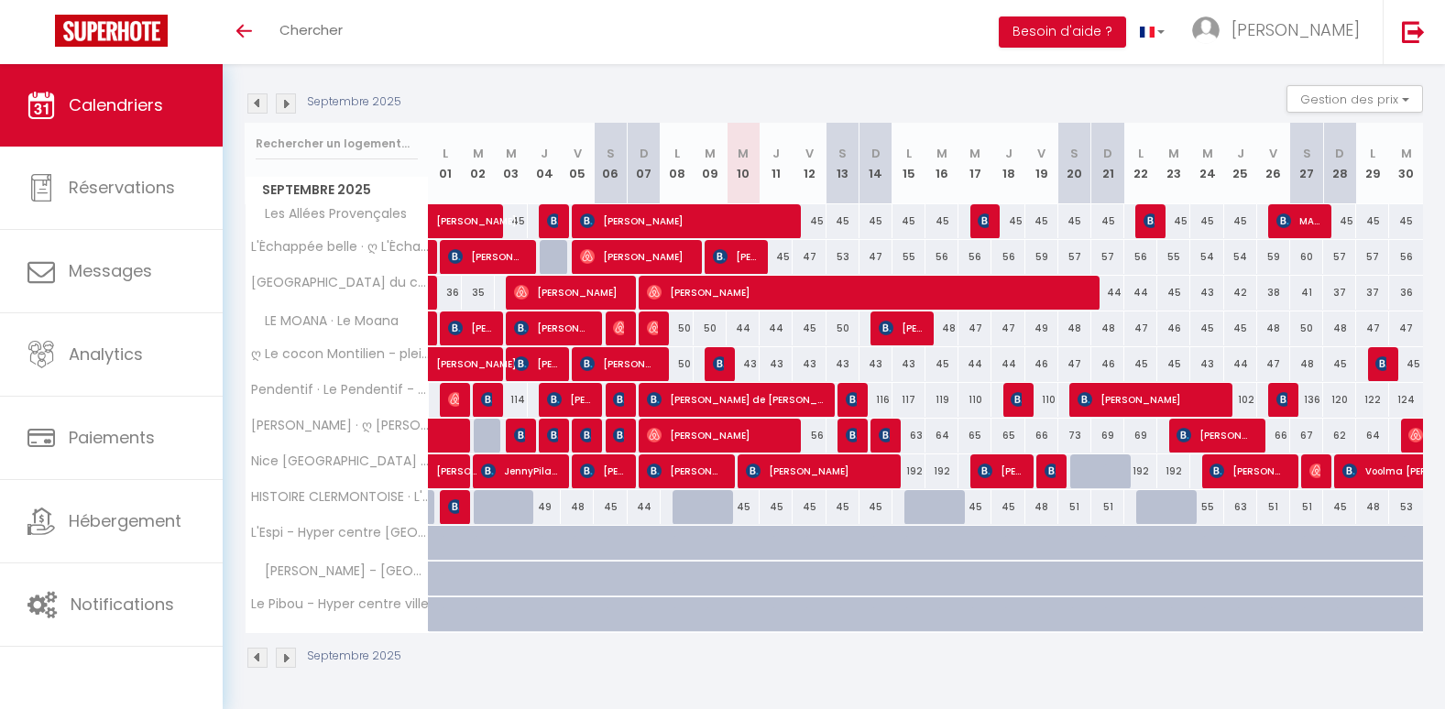
click at [739, 98] on div "Septembre 2025 Gestion des prix Nb Nuits minimum Règles Disponibilité" at bounding box center [834, 104] width 1179 height 38
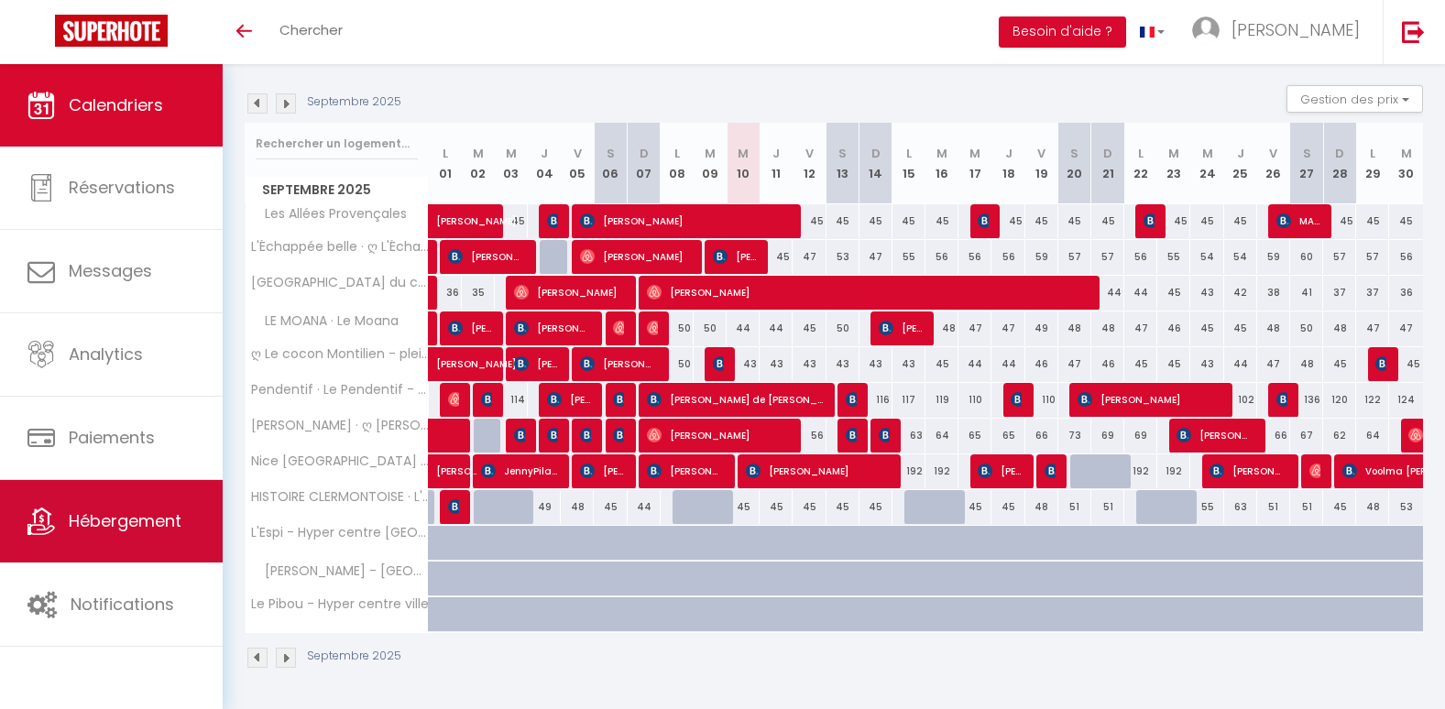
click at [137, 518] on span "Hébergement" at bounding box center [125, 521] width 113 height 23
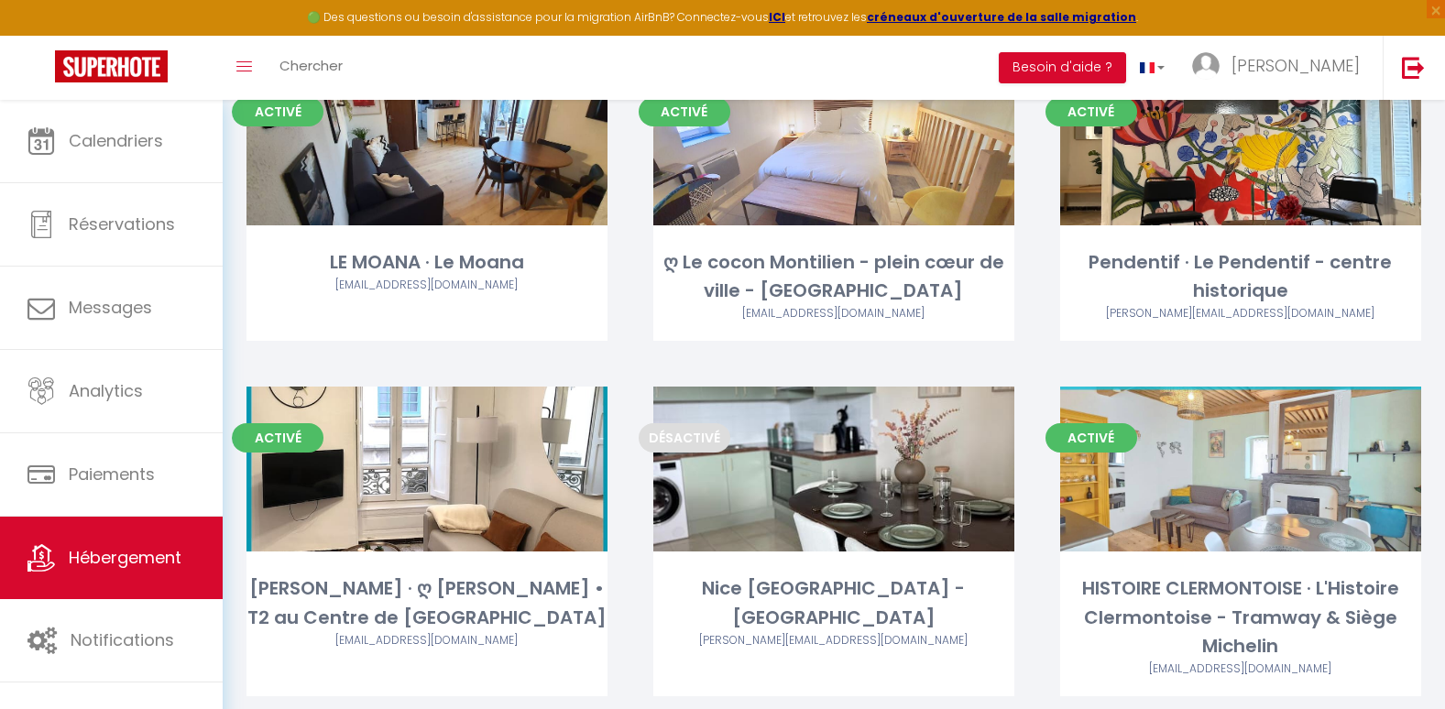
scroll to position [513, 0]
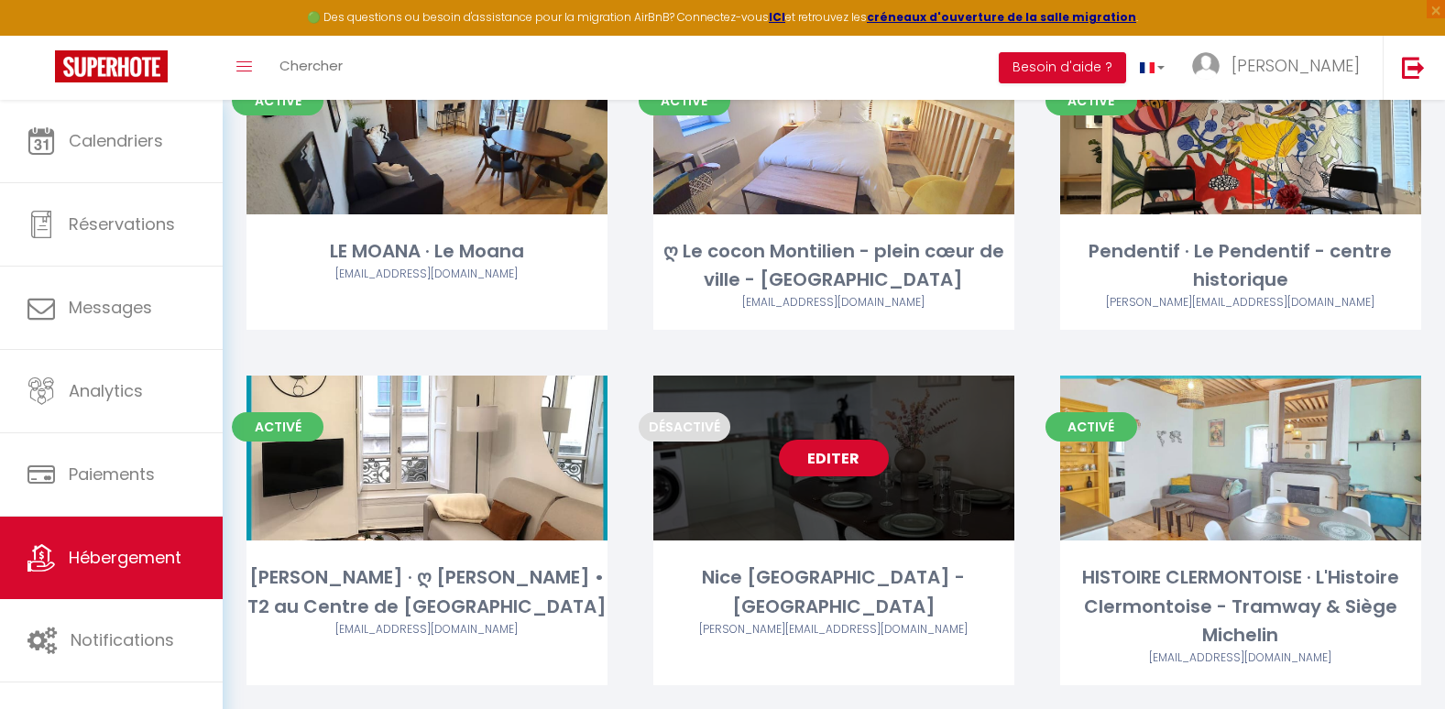
click at [742, 470] on div "Editer" at bounding box center [834, 458] width 361 height 165
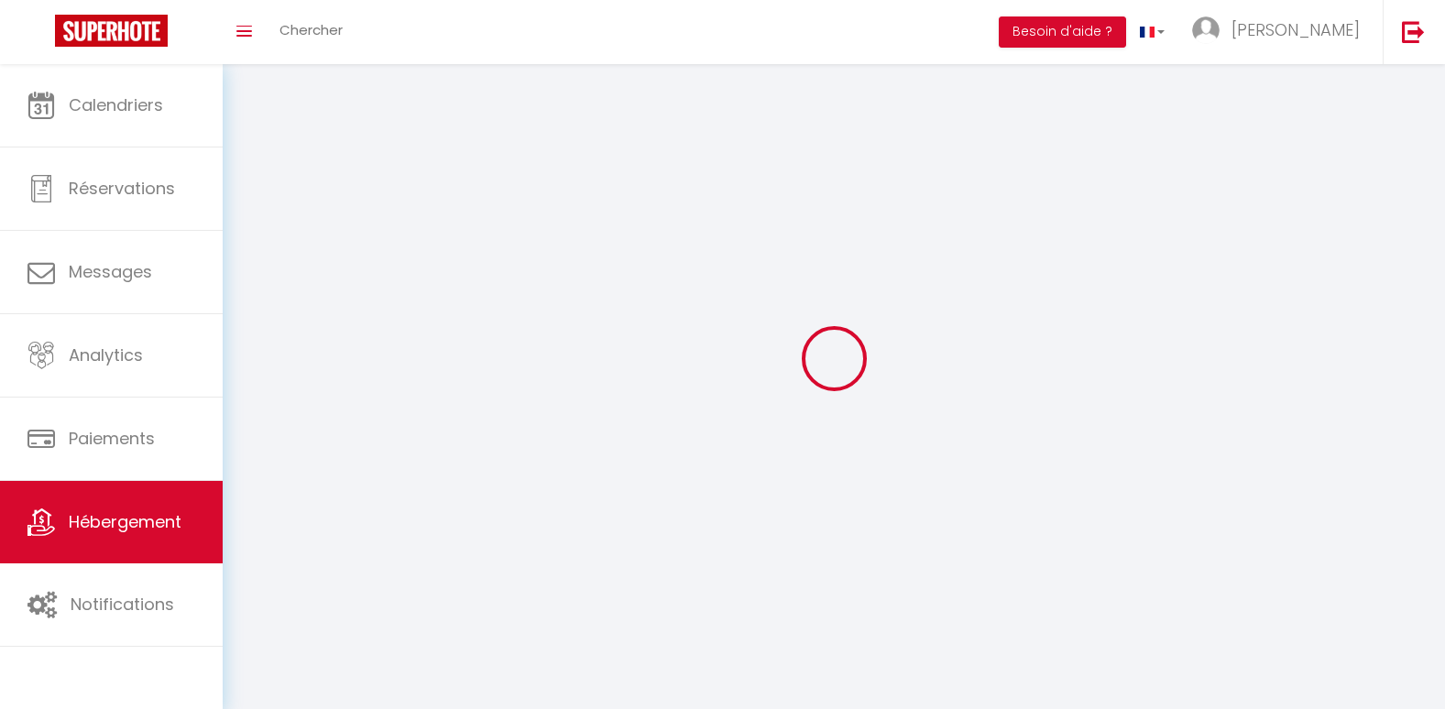
select select "1"
select select
select select "28"
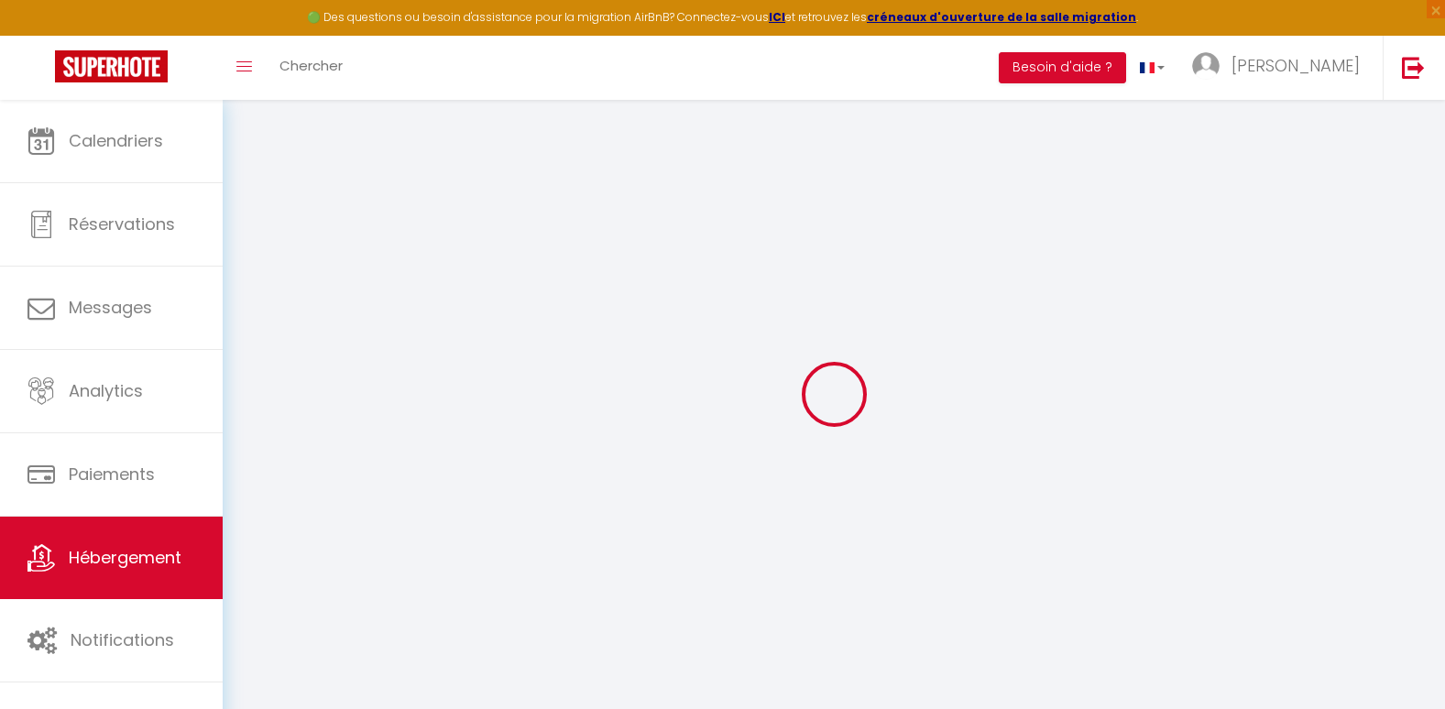
select select
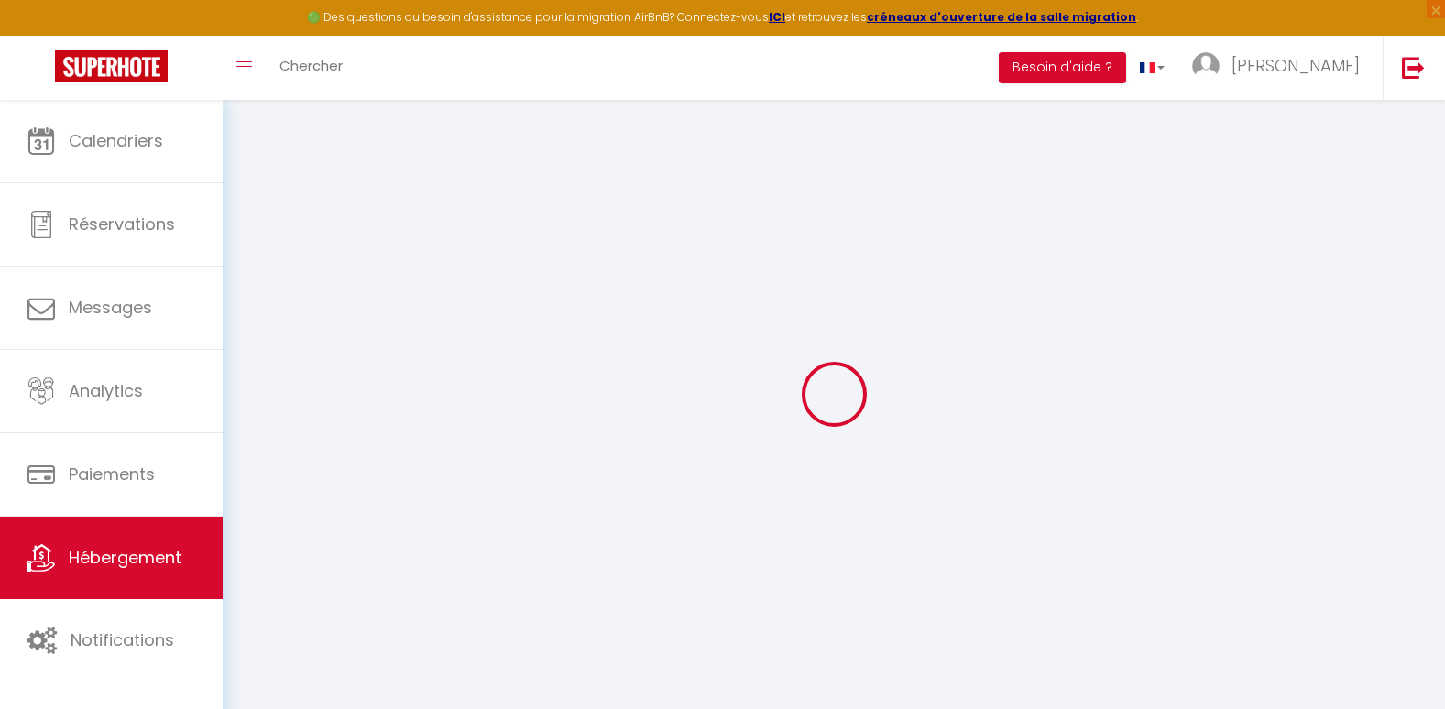
select select
checkbox input "false"
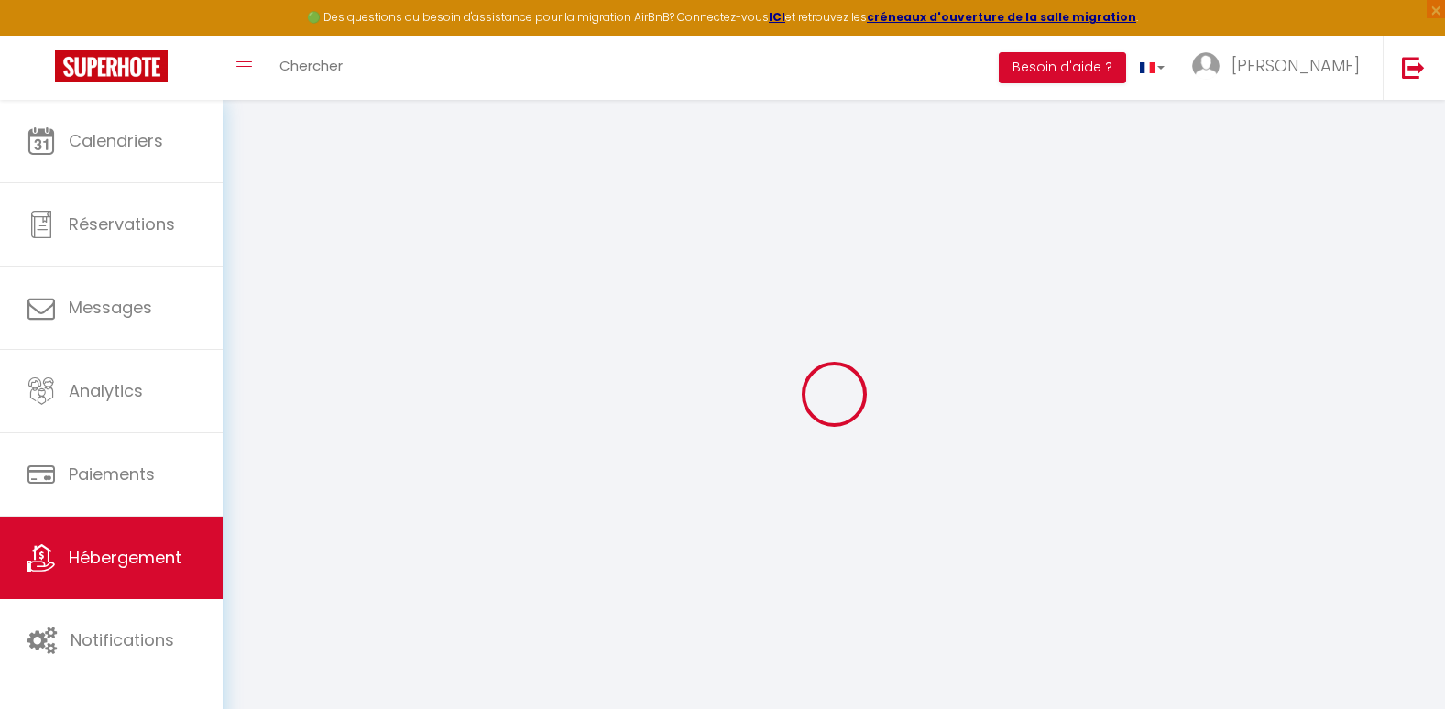
select select
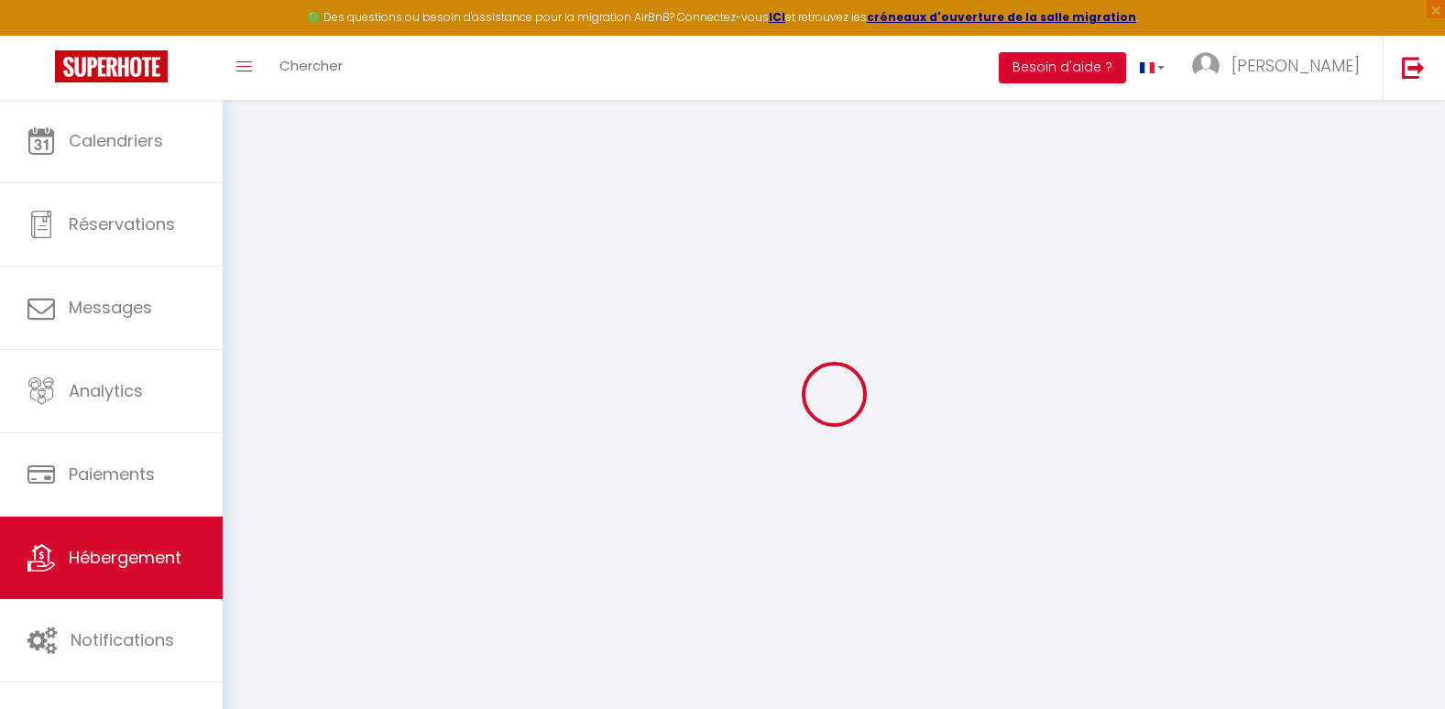
select select
checkbox input "false"
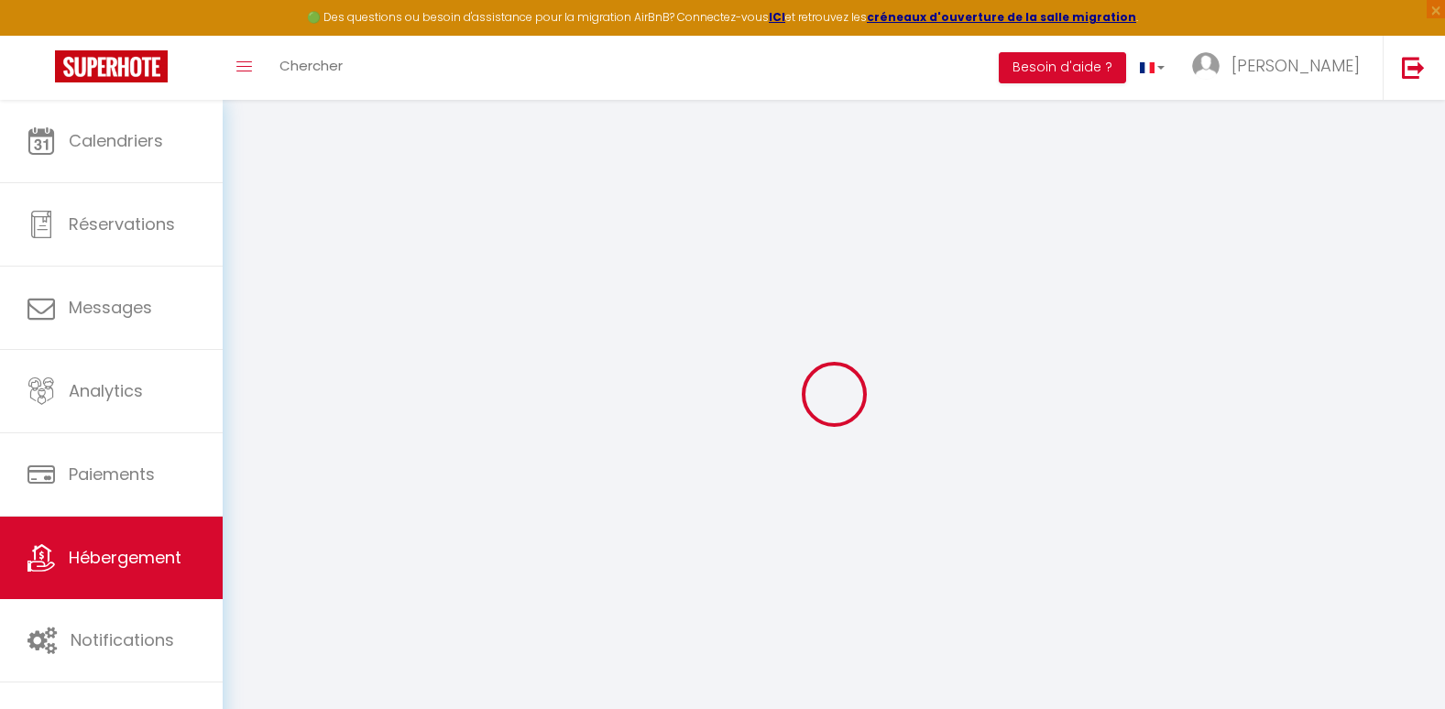
checkbox input "false"
select select
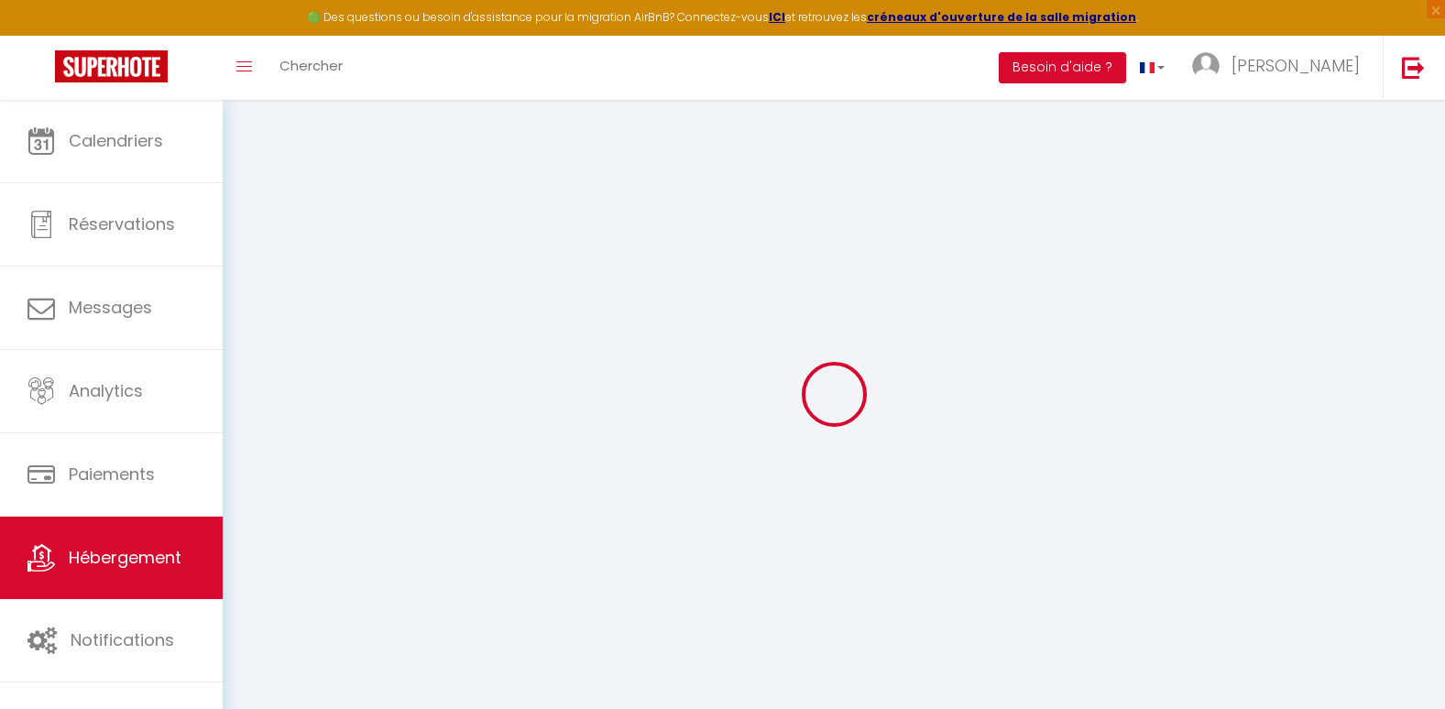
select select
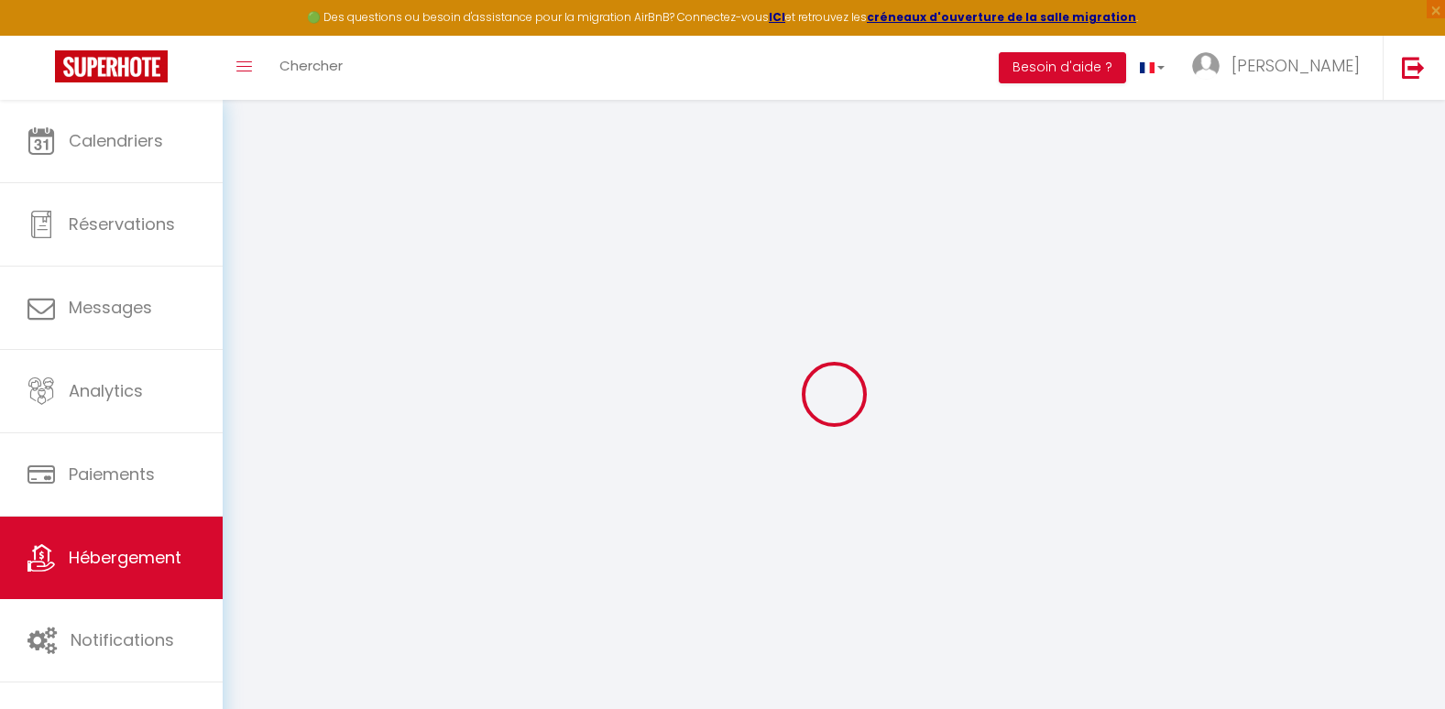
checkbox input "false"
select select
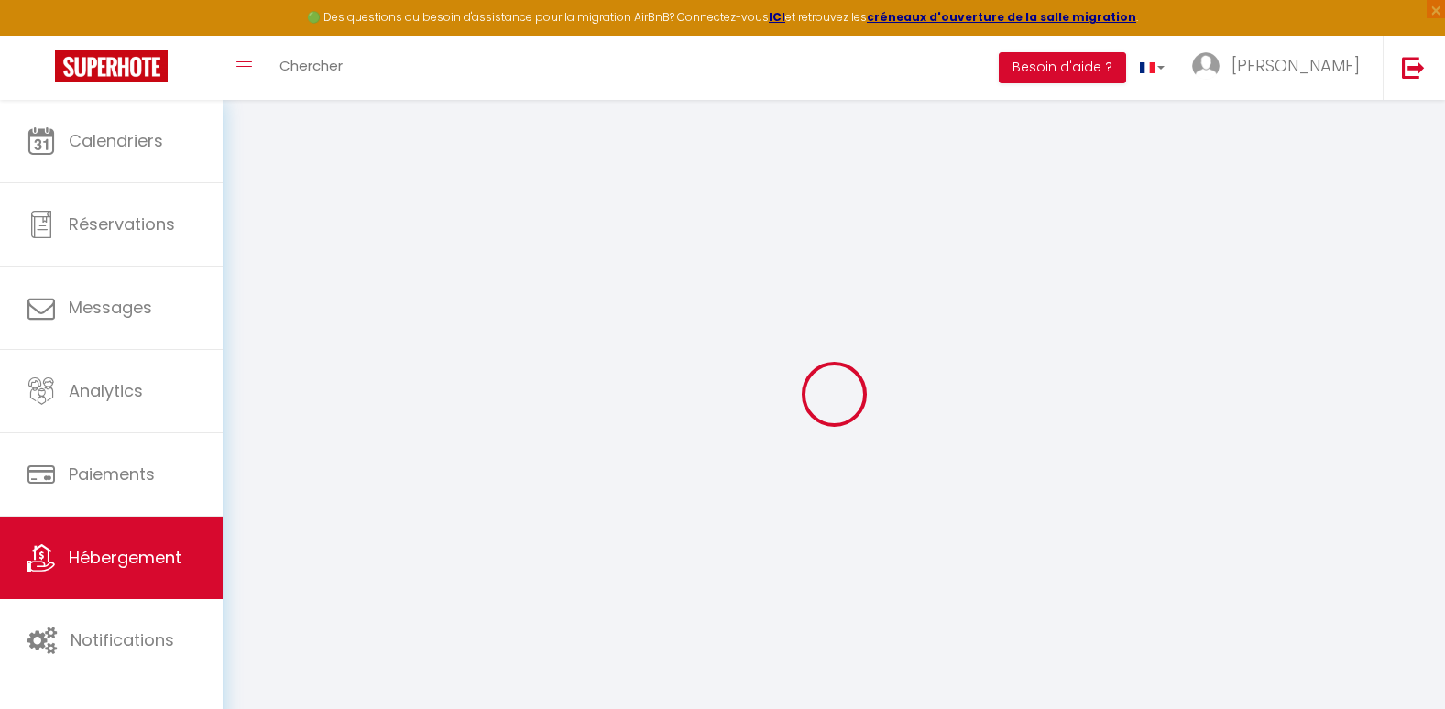
select select
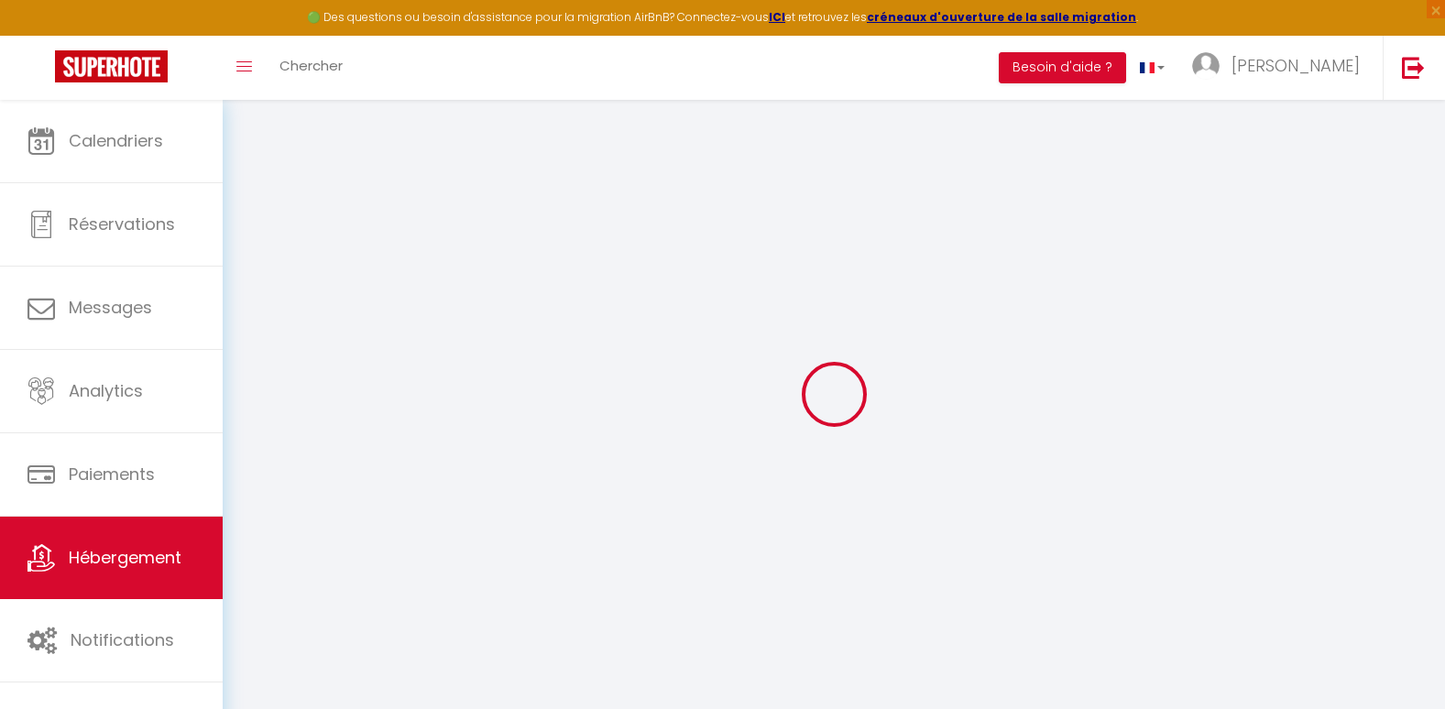
select select
checkbox input "false"
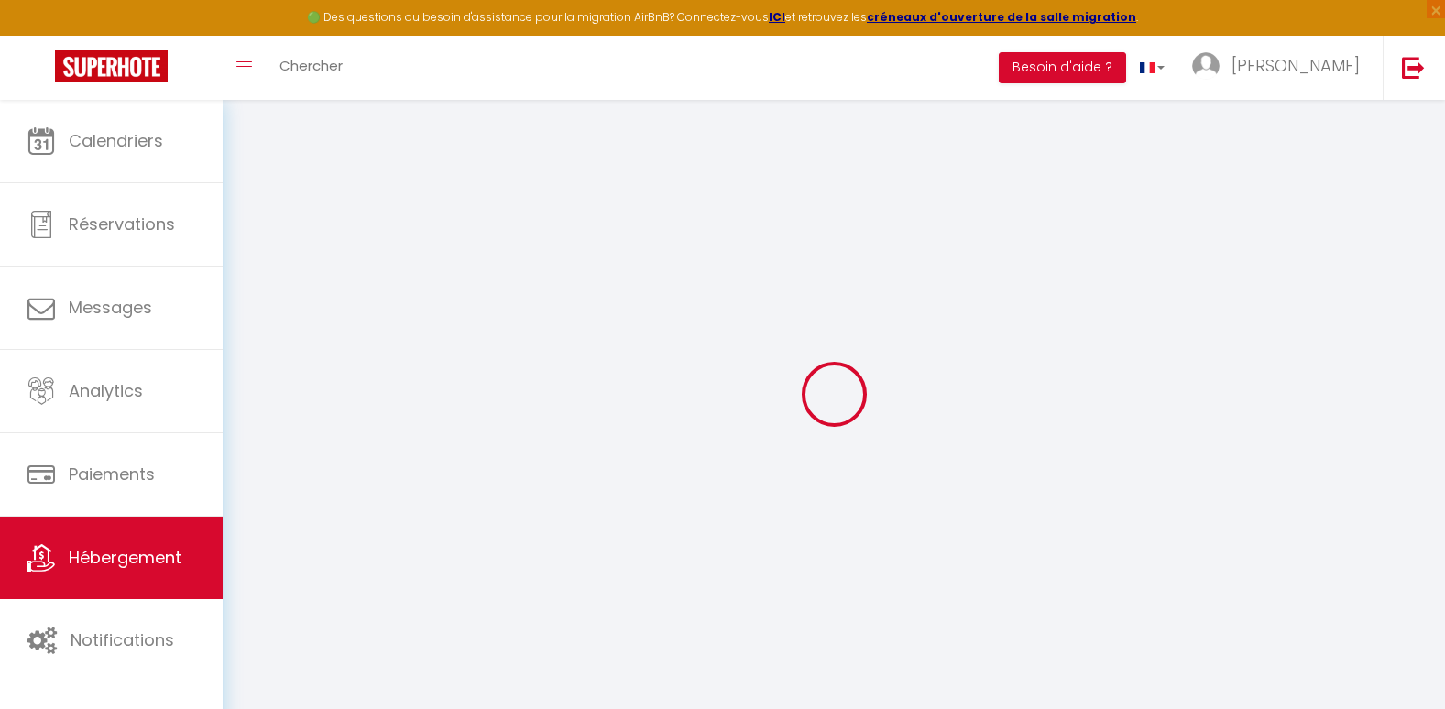
checkbox input "false"
select select
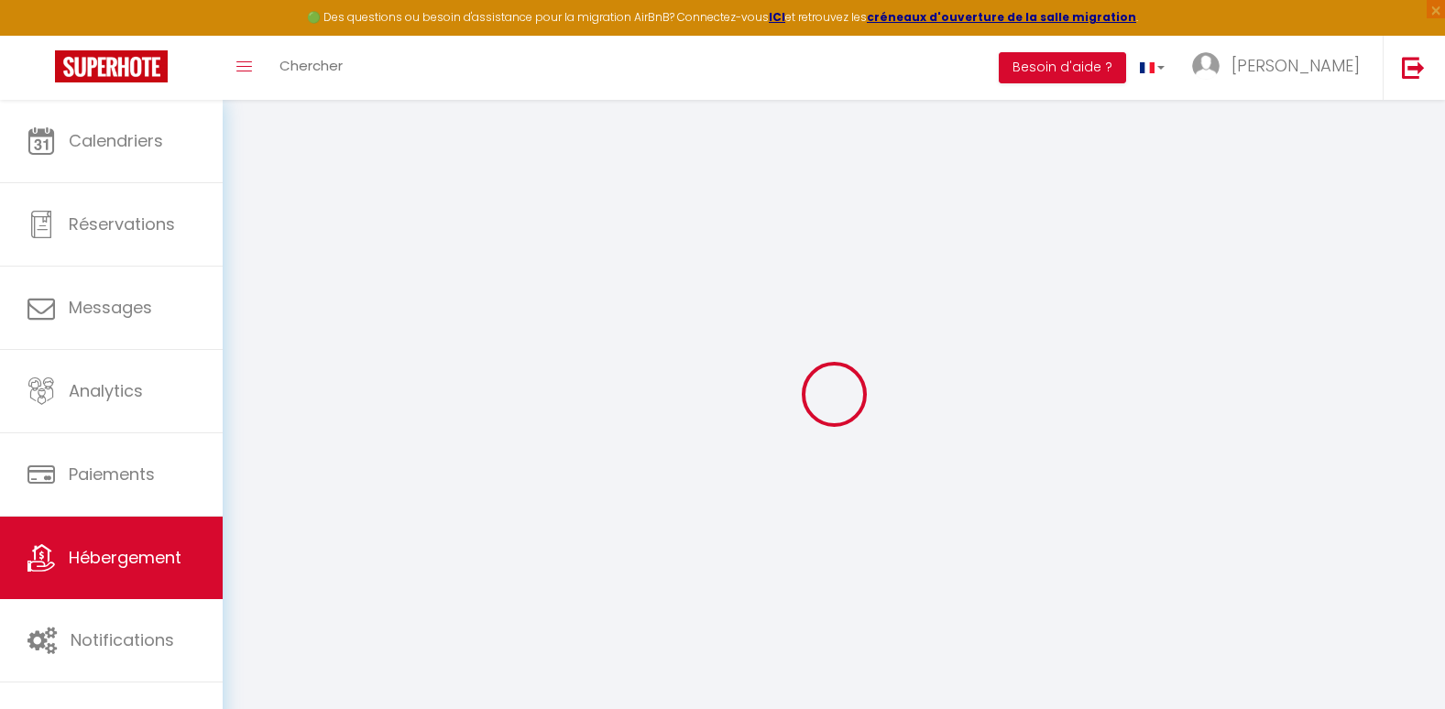
select select
checkbox input "false"
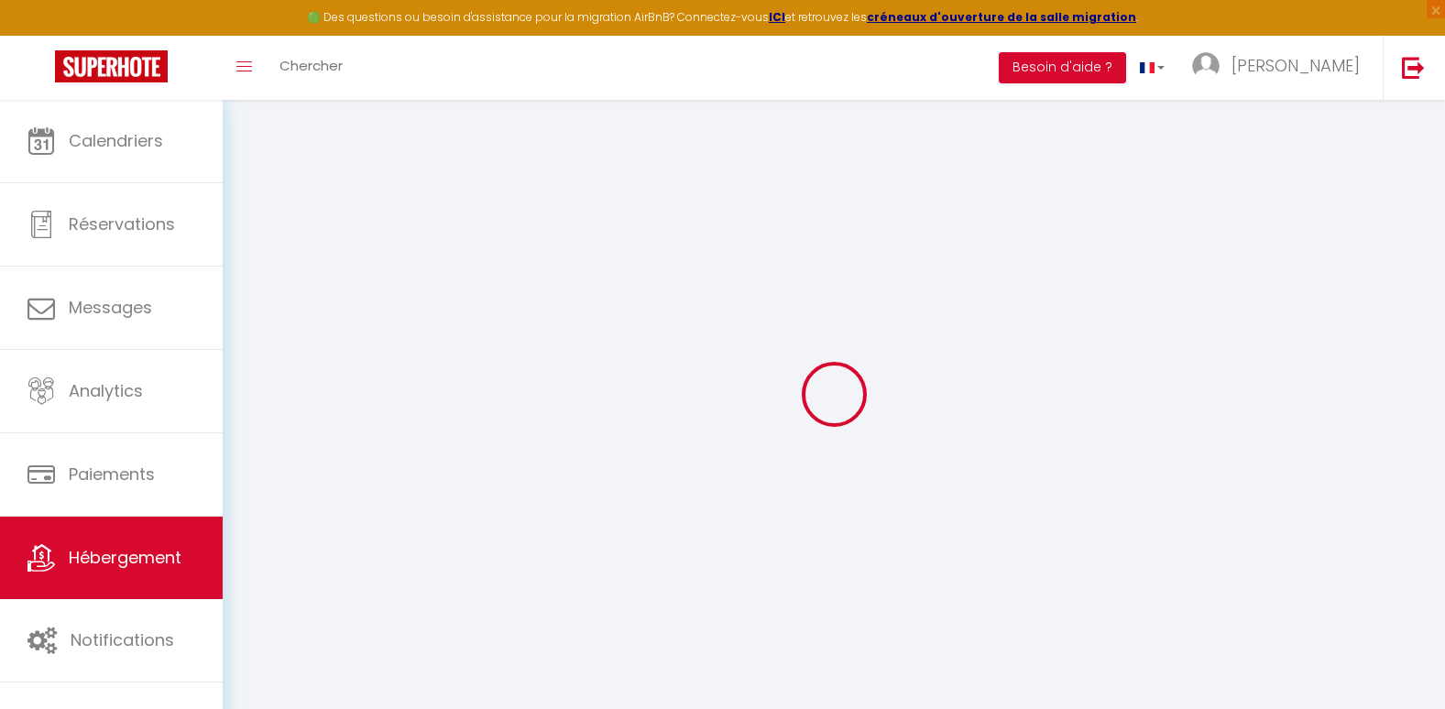
checkbox input "false"
select select
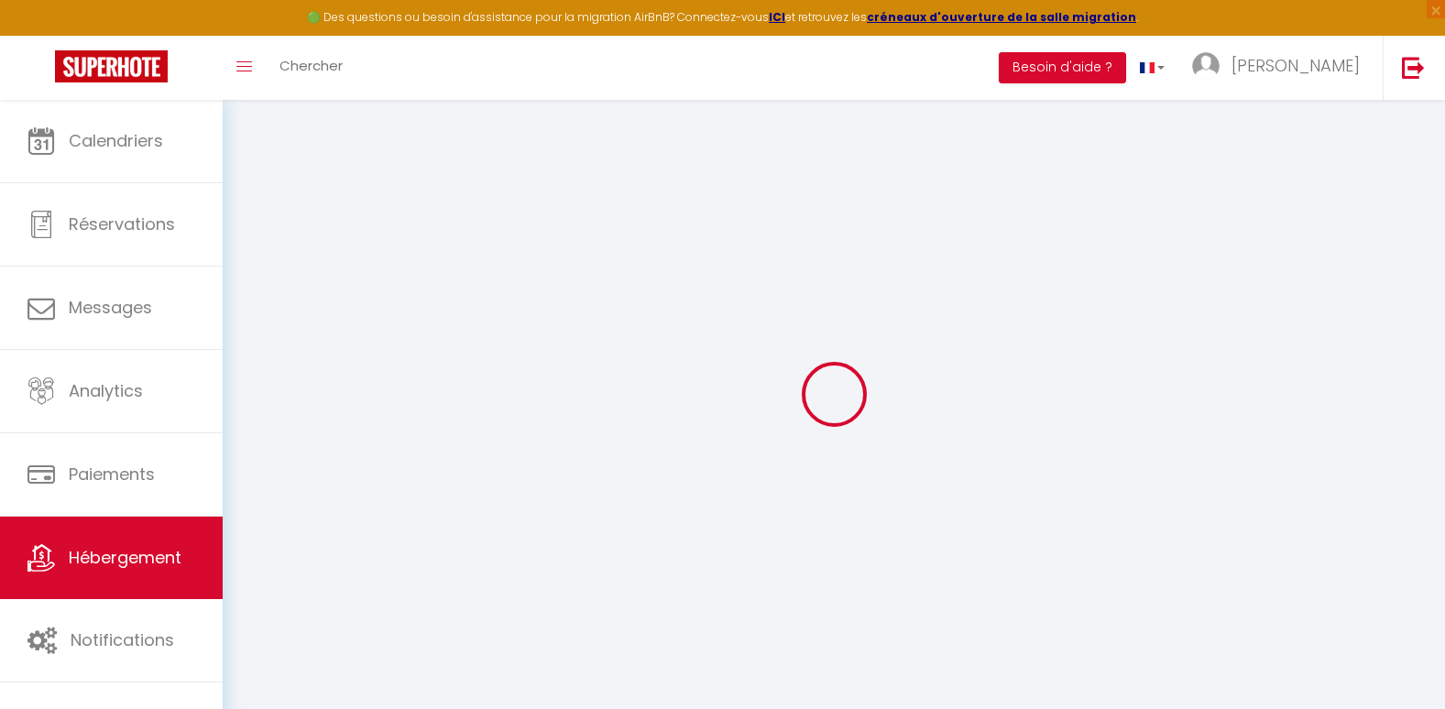
type input "Nice [GEOGRAPHIC_DATA] - [GEOGRAPHIC_DATA]"
type input "[PERSON_NAME]"
select select "6"
select select "2"
type input "192"
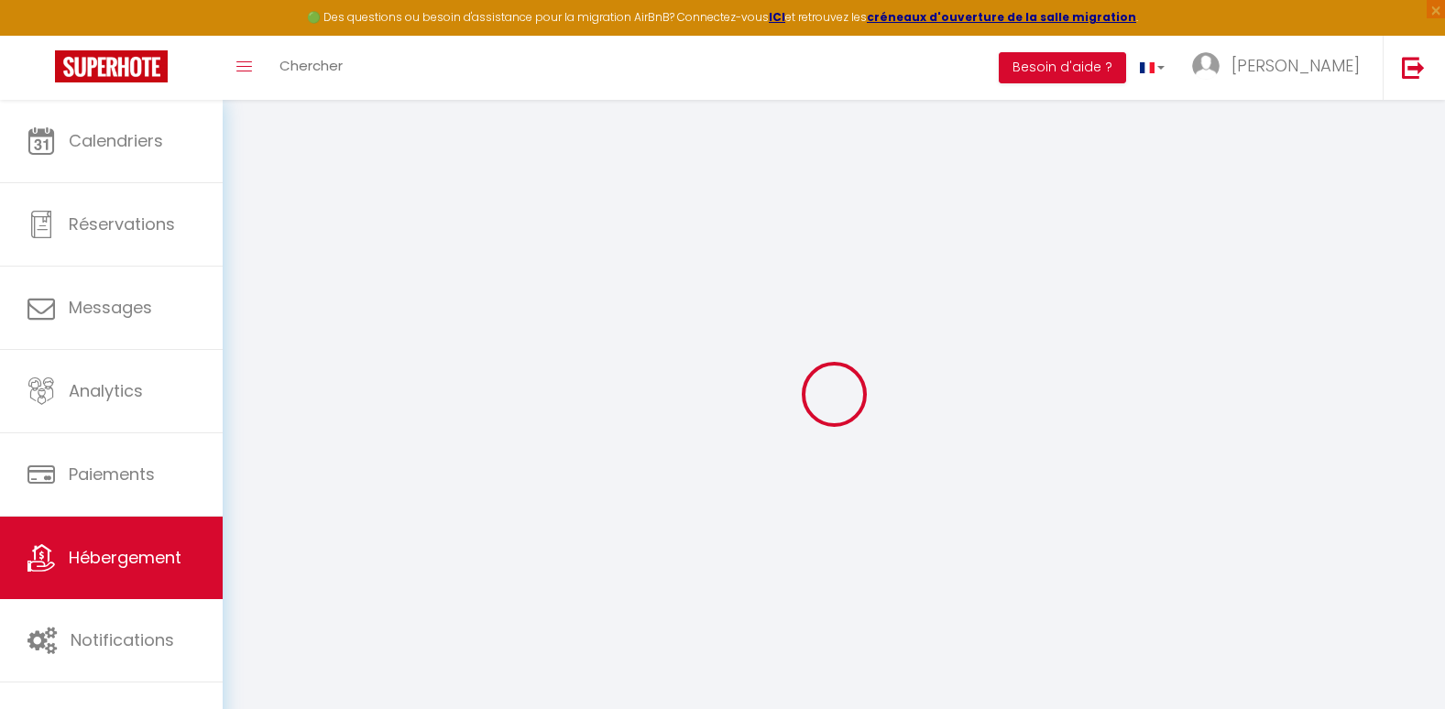
type input "65"
type input "5"
type input "300"
select select
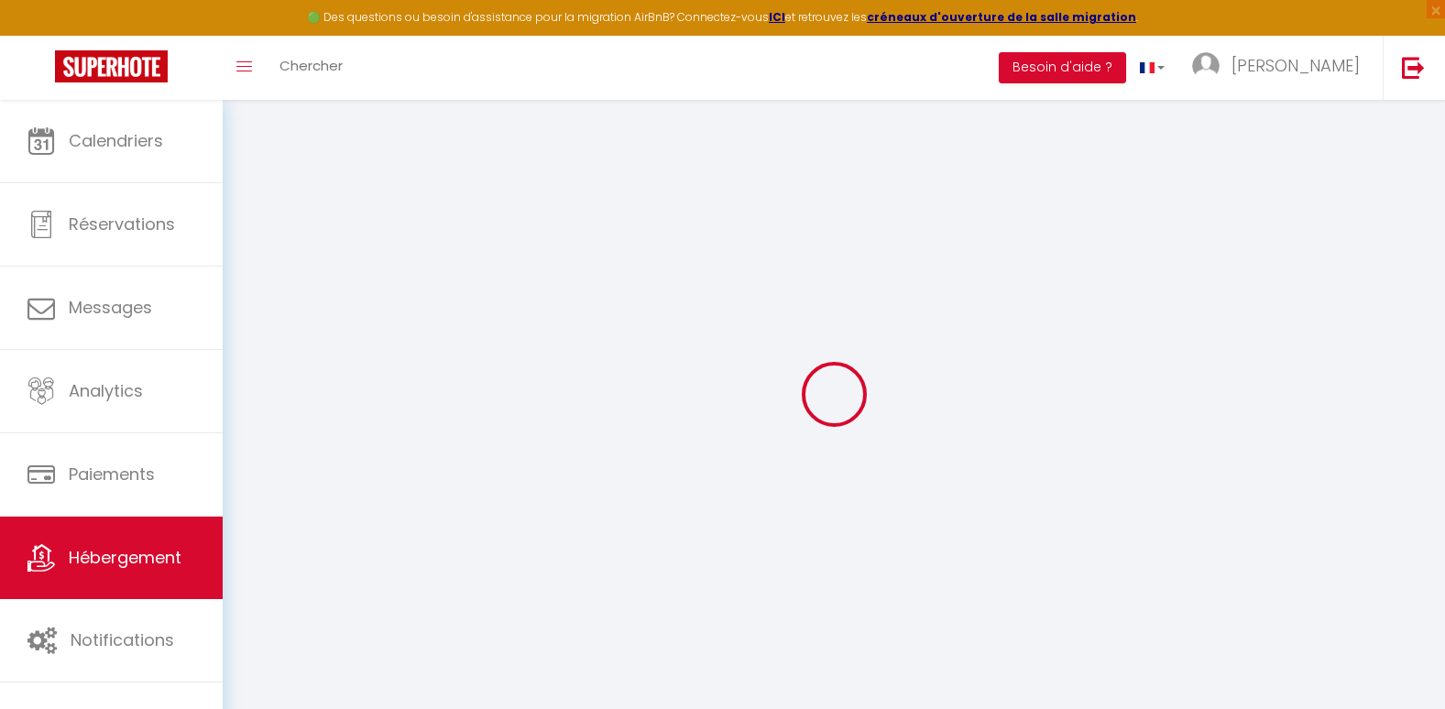
select select
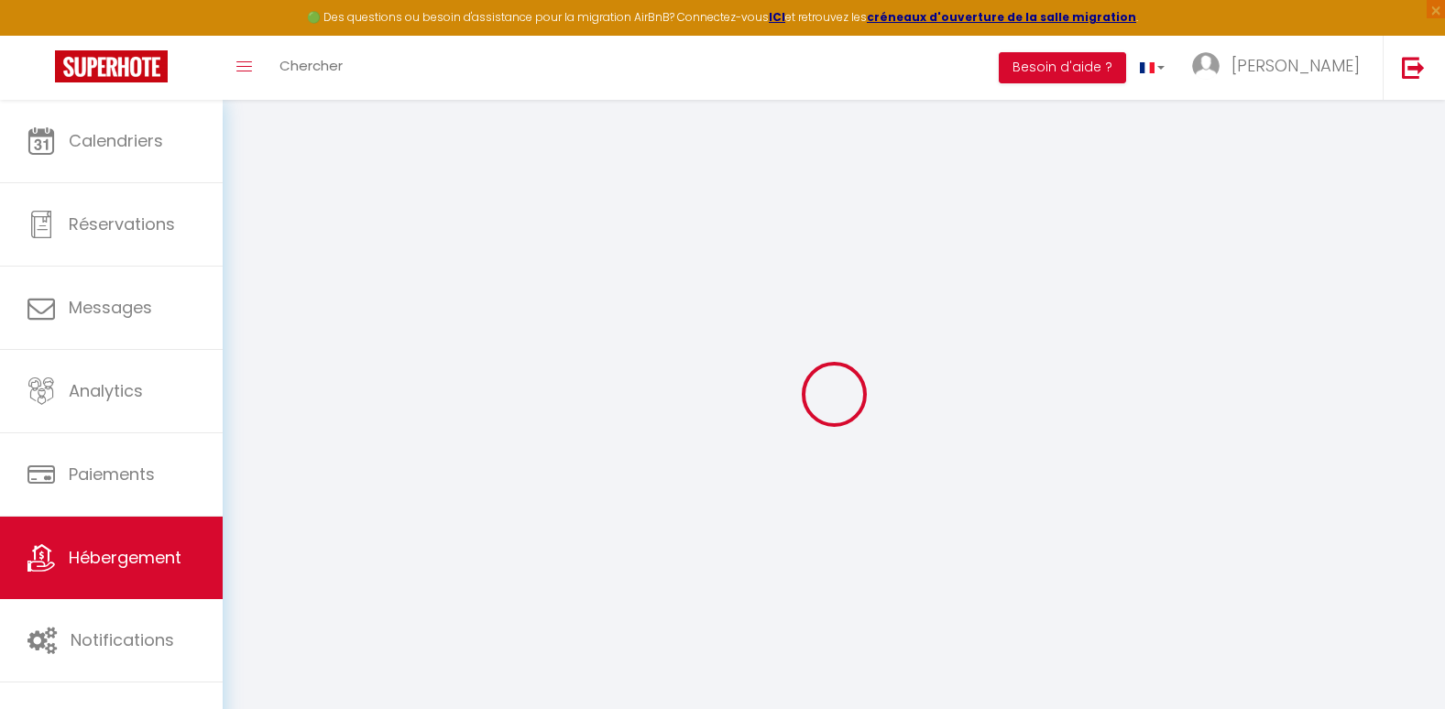
type input "[STREET_ADDRESS][PERSON_NAME]"
type input "06300"
type input "Nice"
type input "[EMAIL_ADDRESS][DOMAIN_NAME]"
select select
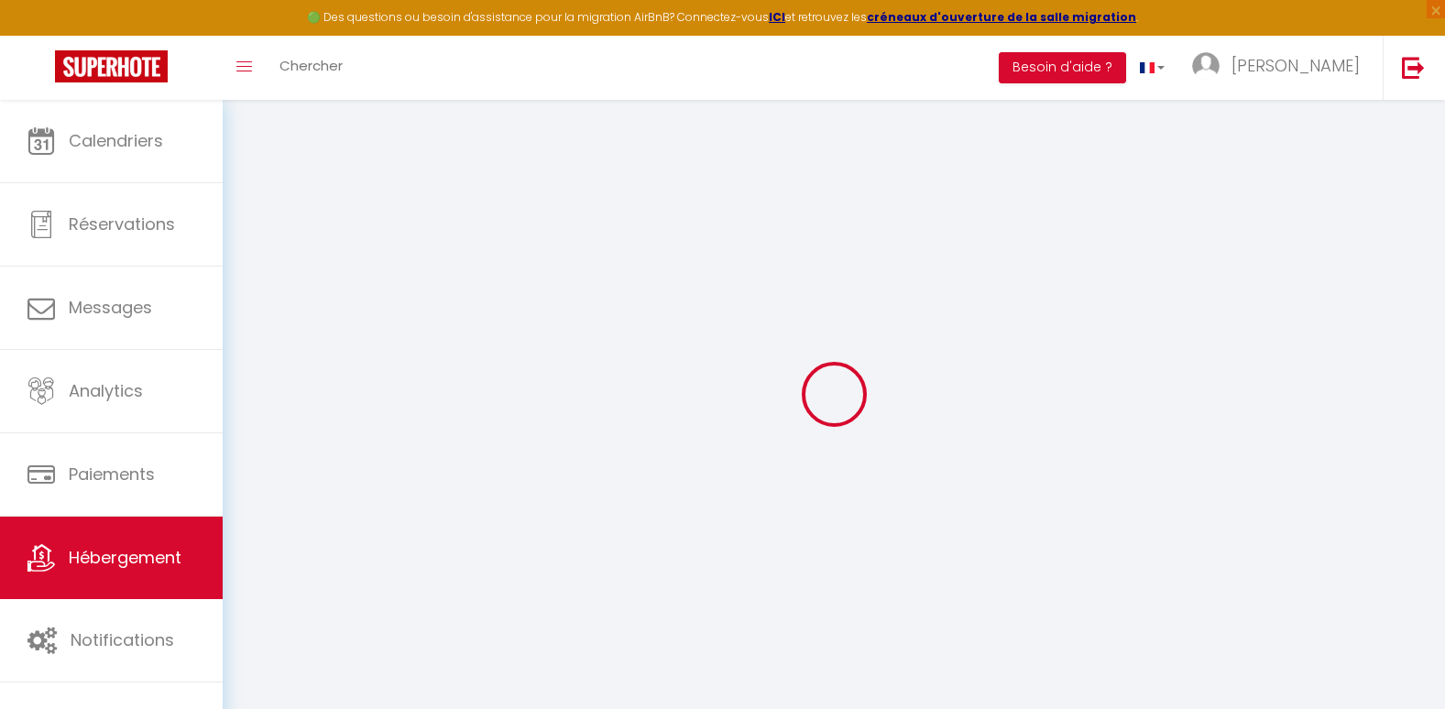
checkbox input "false"
radio input "true"
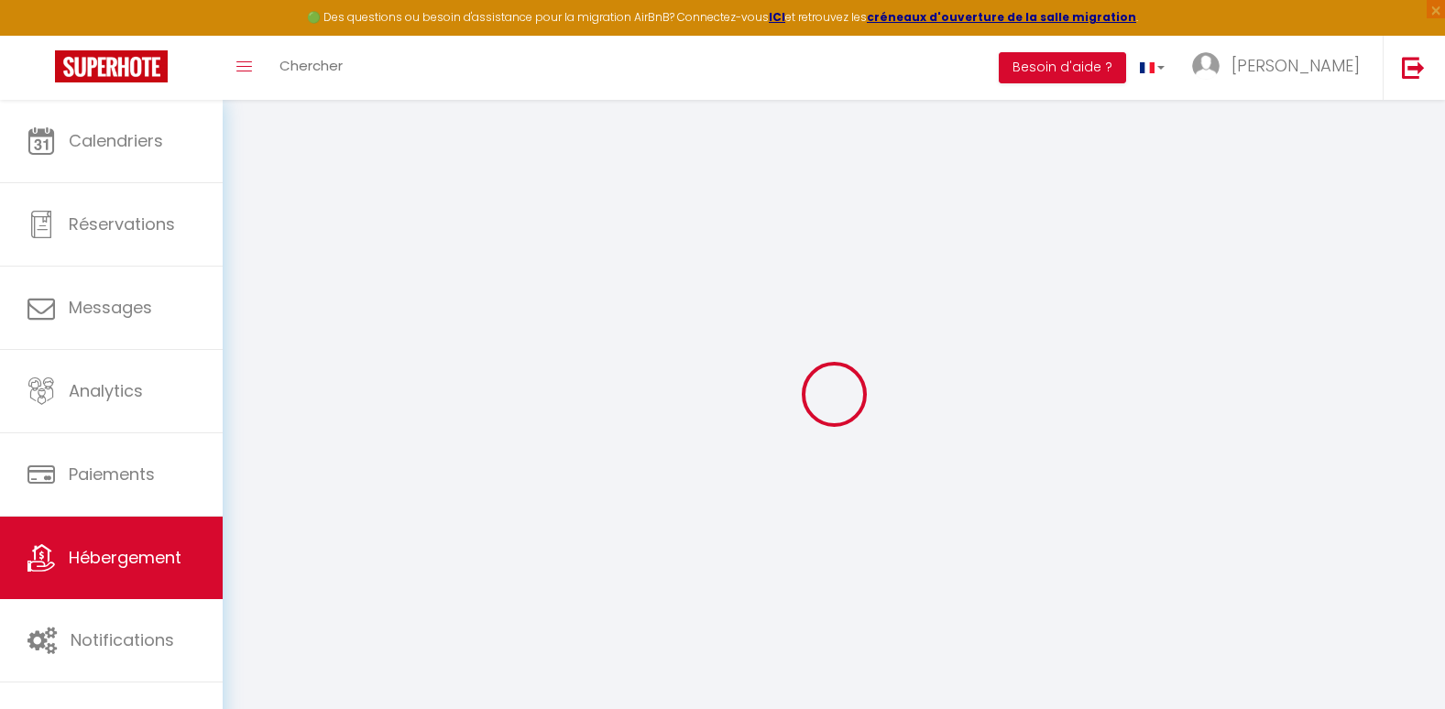
type input "5"
type input "65"
type input "0"
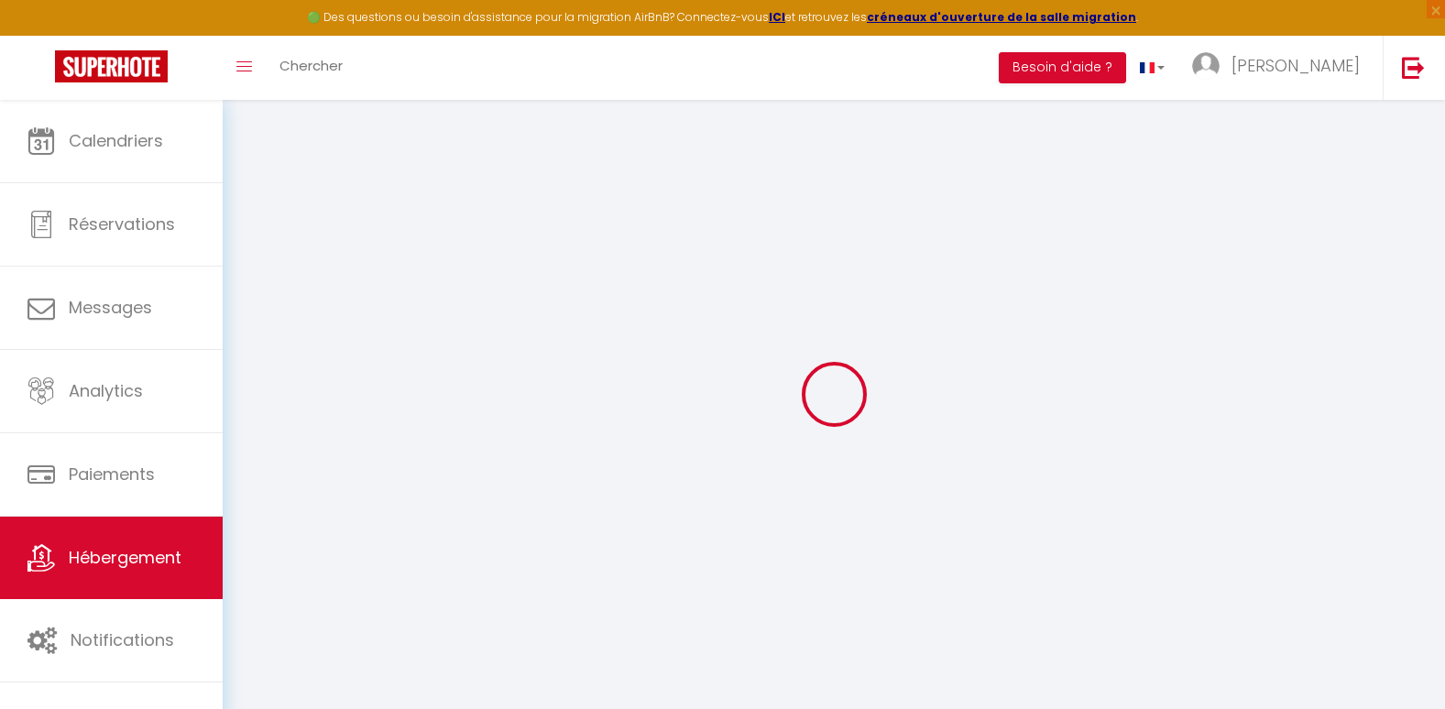
select select
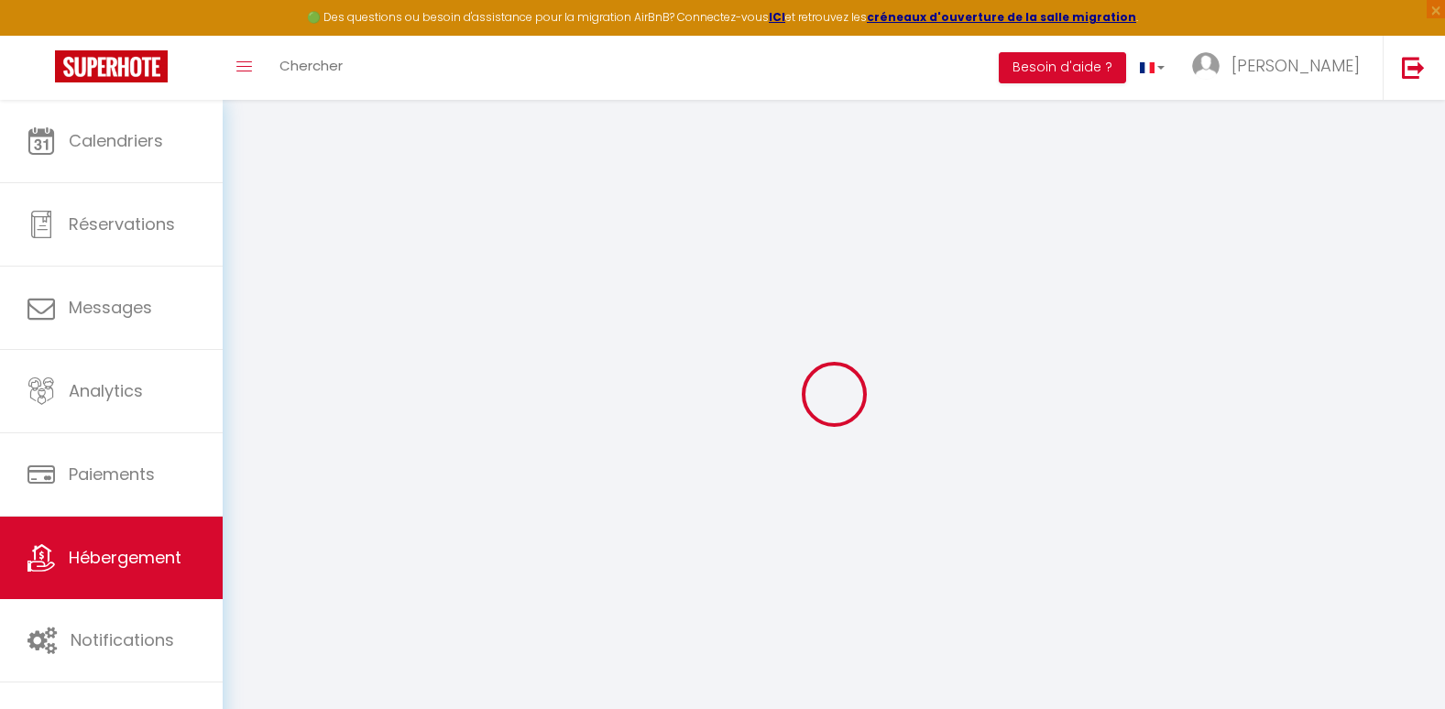
select select
checkbox input "false"
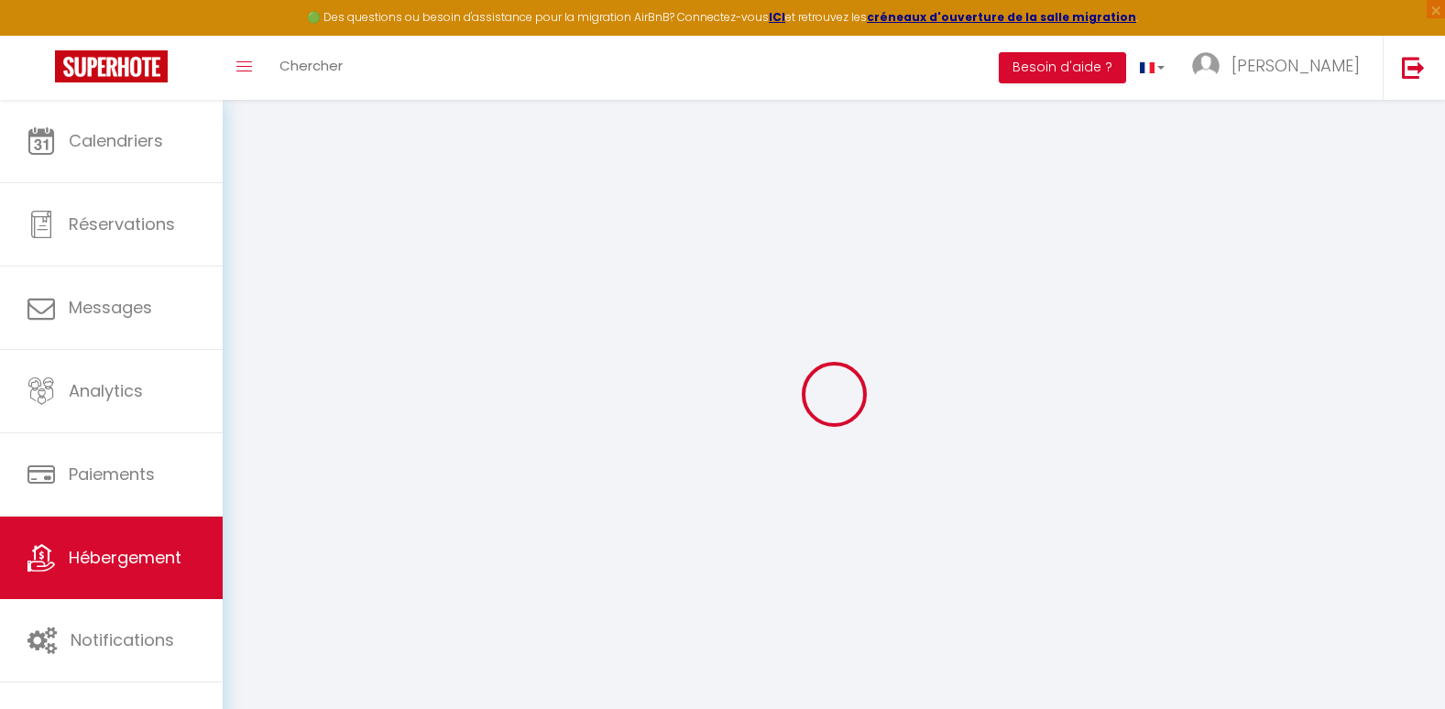
checkbox input "false"
select select "46563"
select select
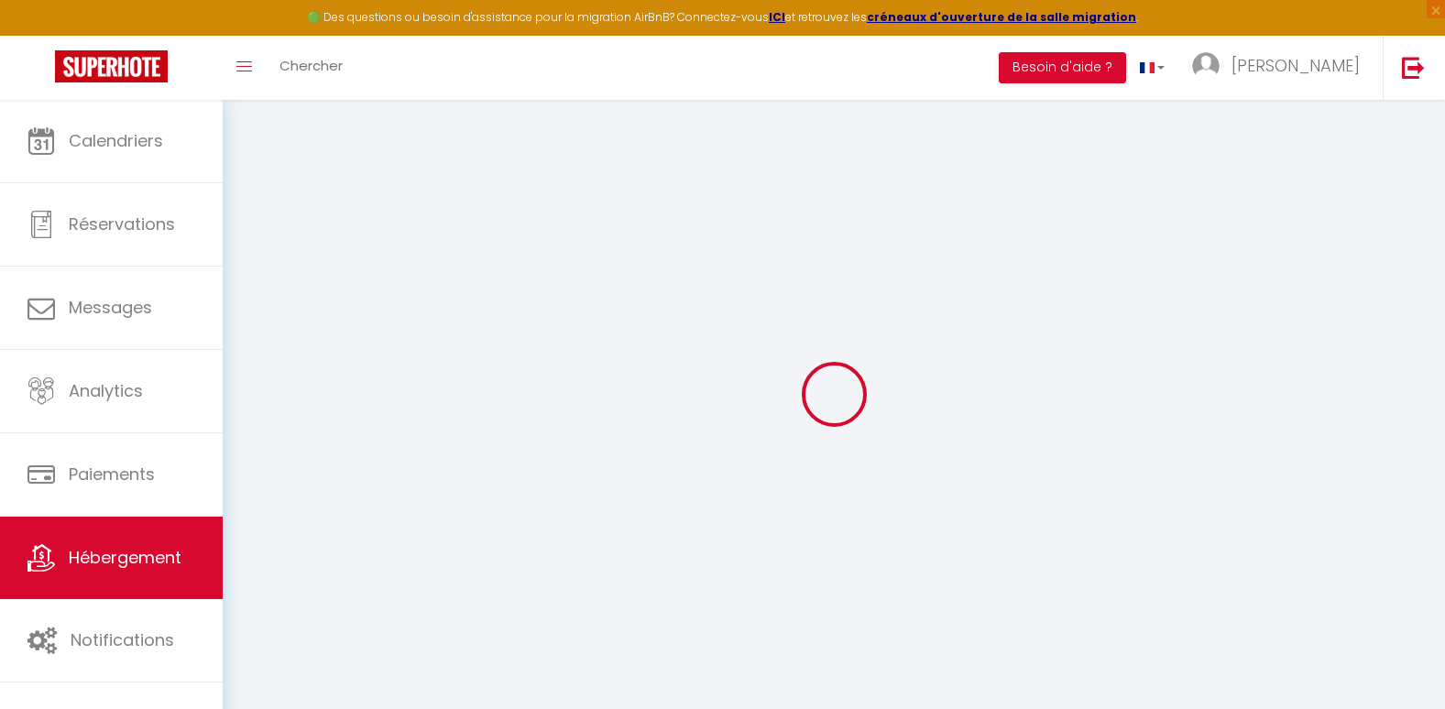
select select
checkbox input "false"
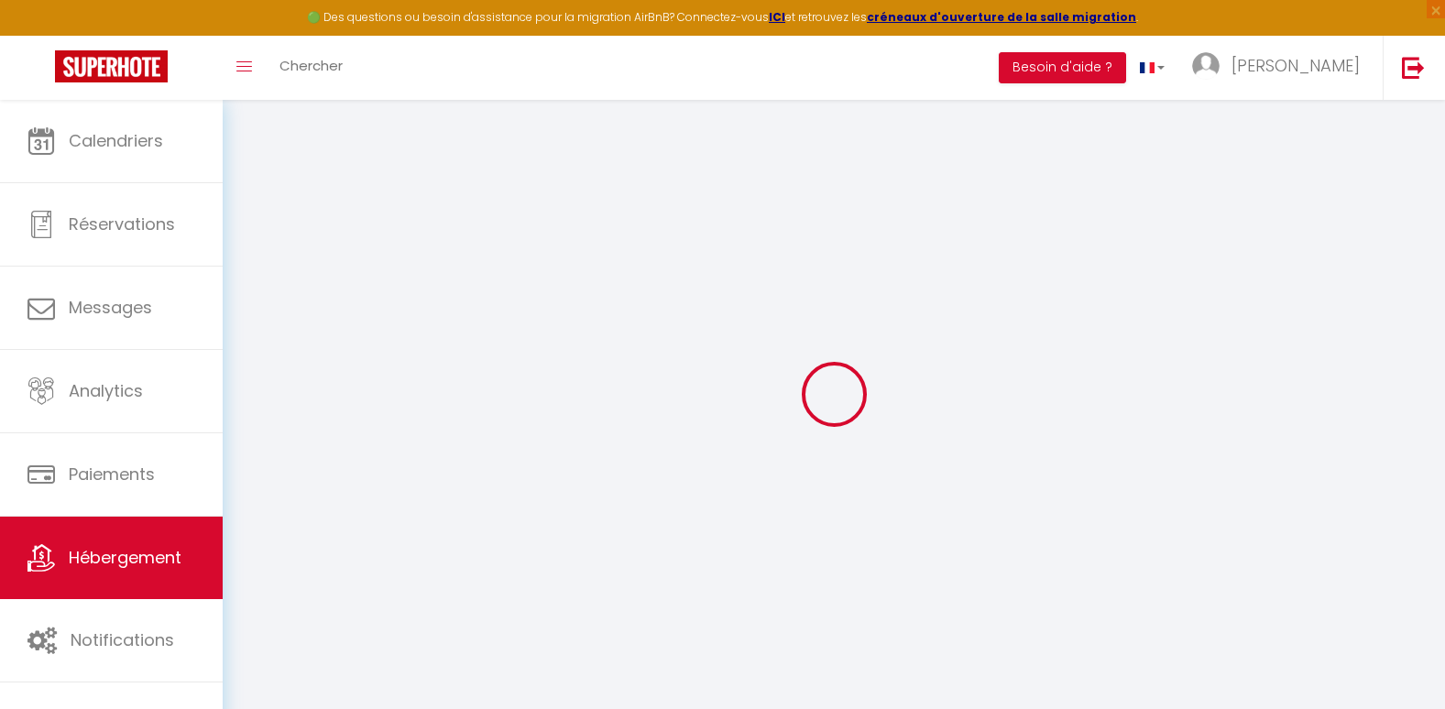
checkbox input "false"
select select
checkbox input "false"
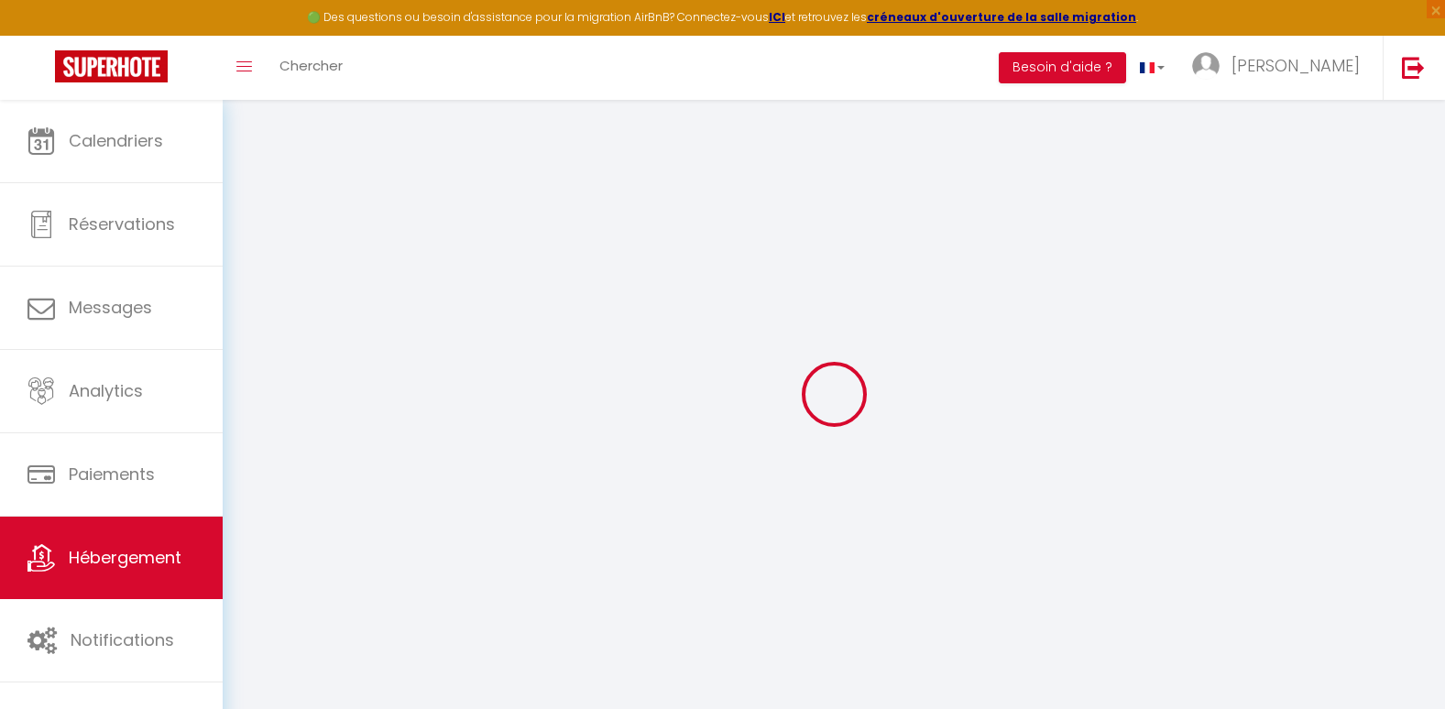
checkbox input "false"
select select "16:00"
select select "23:45"
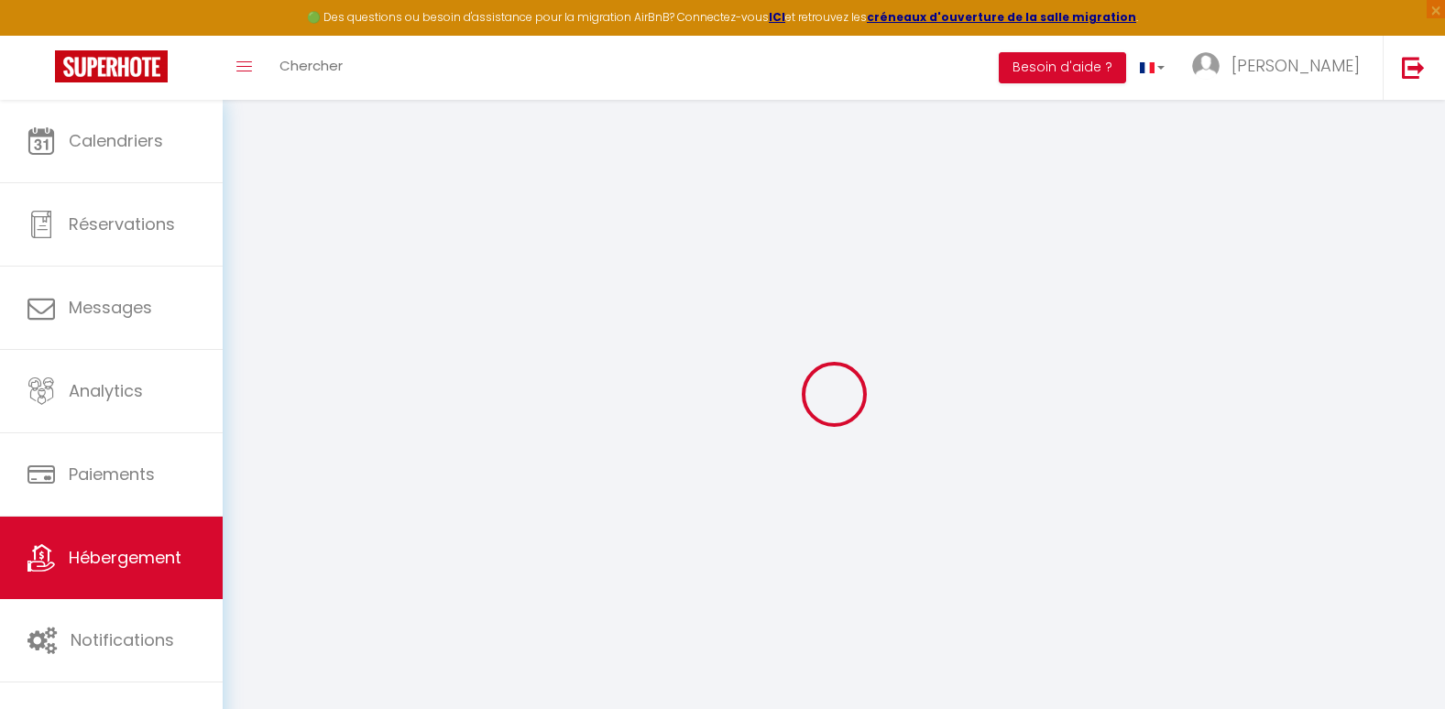
select select "10:00"
select select "15"
select select "20:00"
select select
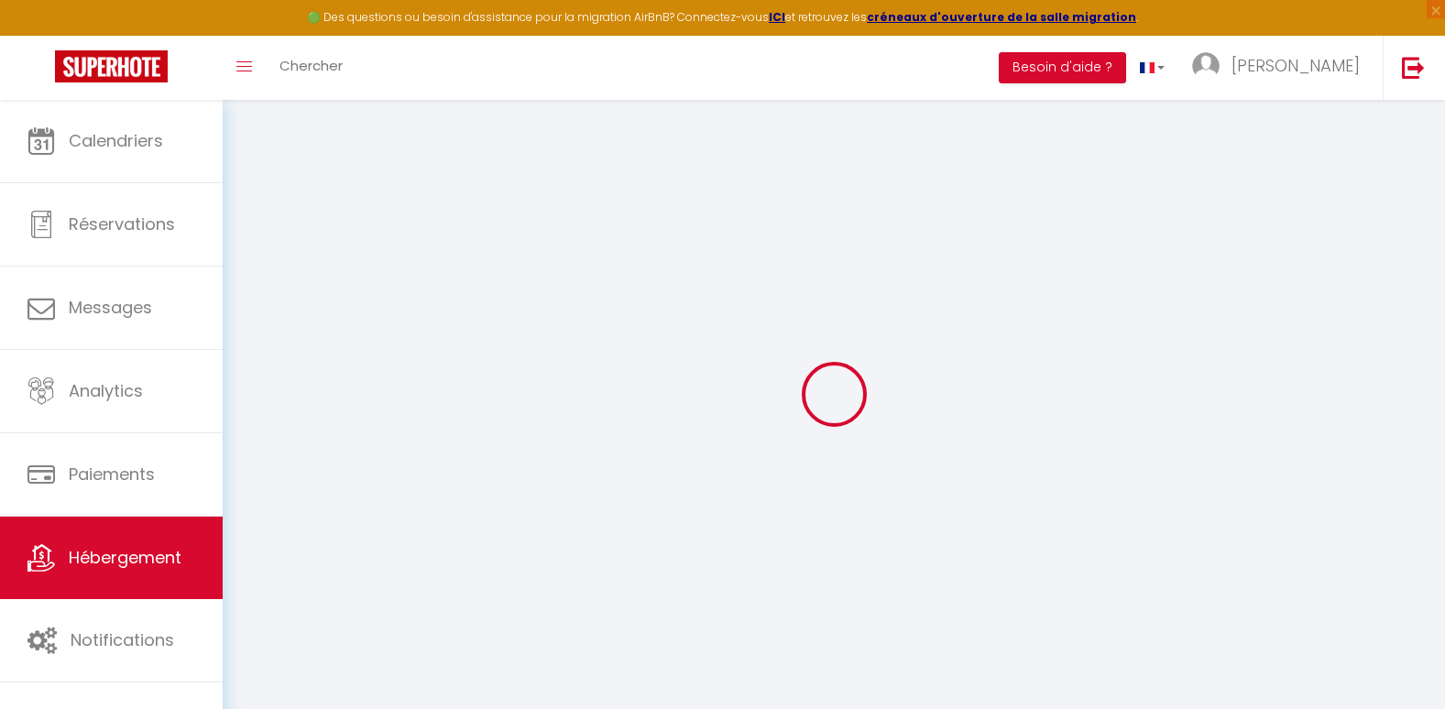
checkbox input "false"
select select
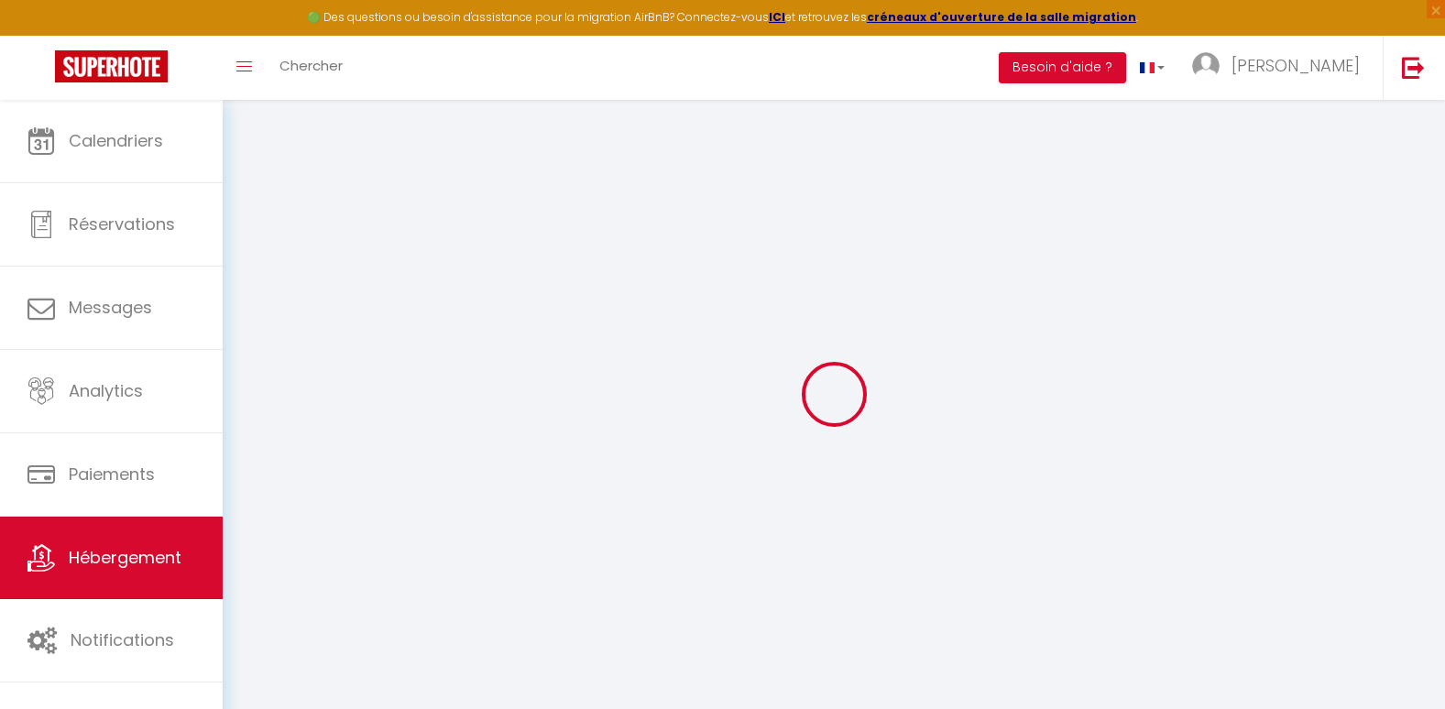
checkbox input "false"
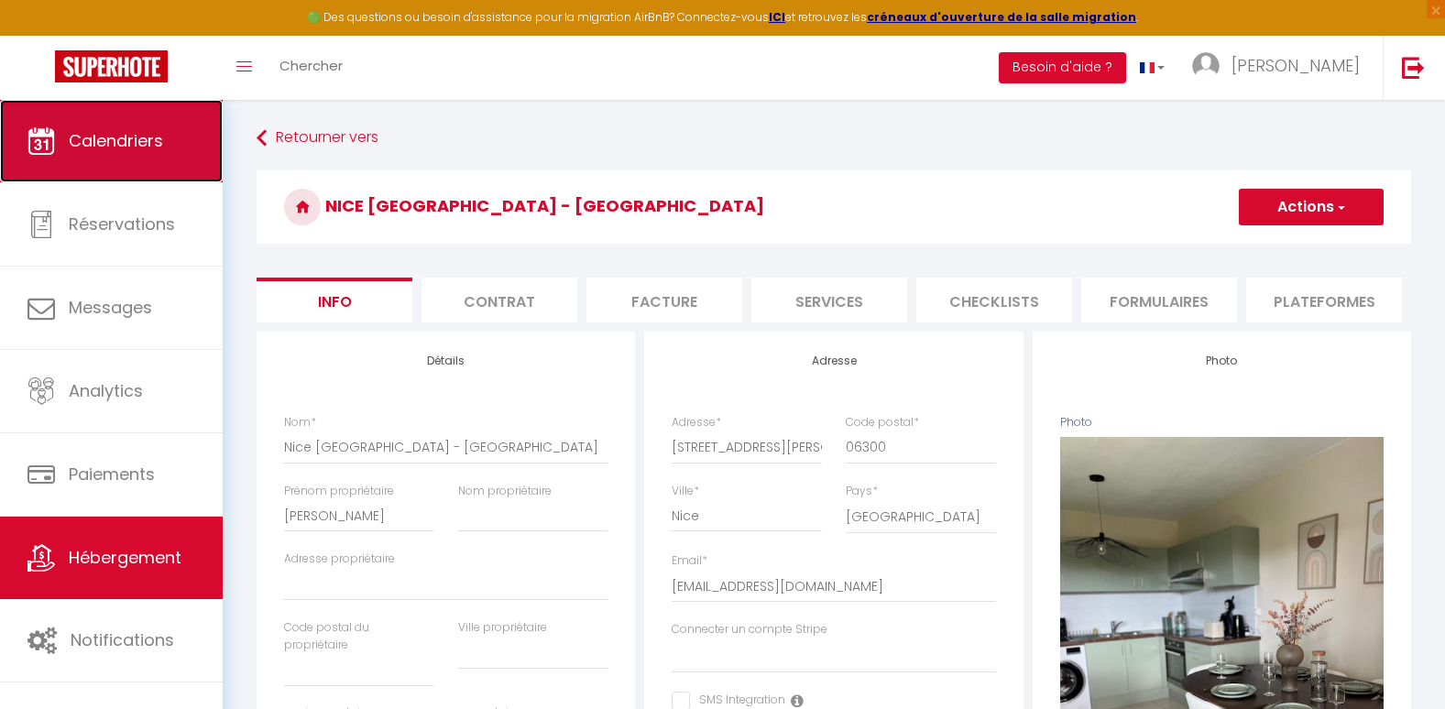
click at [157, 142] on span "Calendriers" at bounding box center [116, 140] width 94 height 23
